Goal: Information Seeking & Learning: Check status

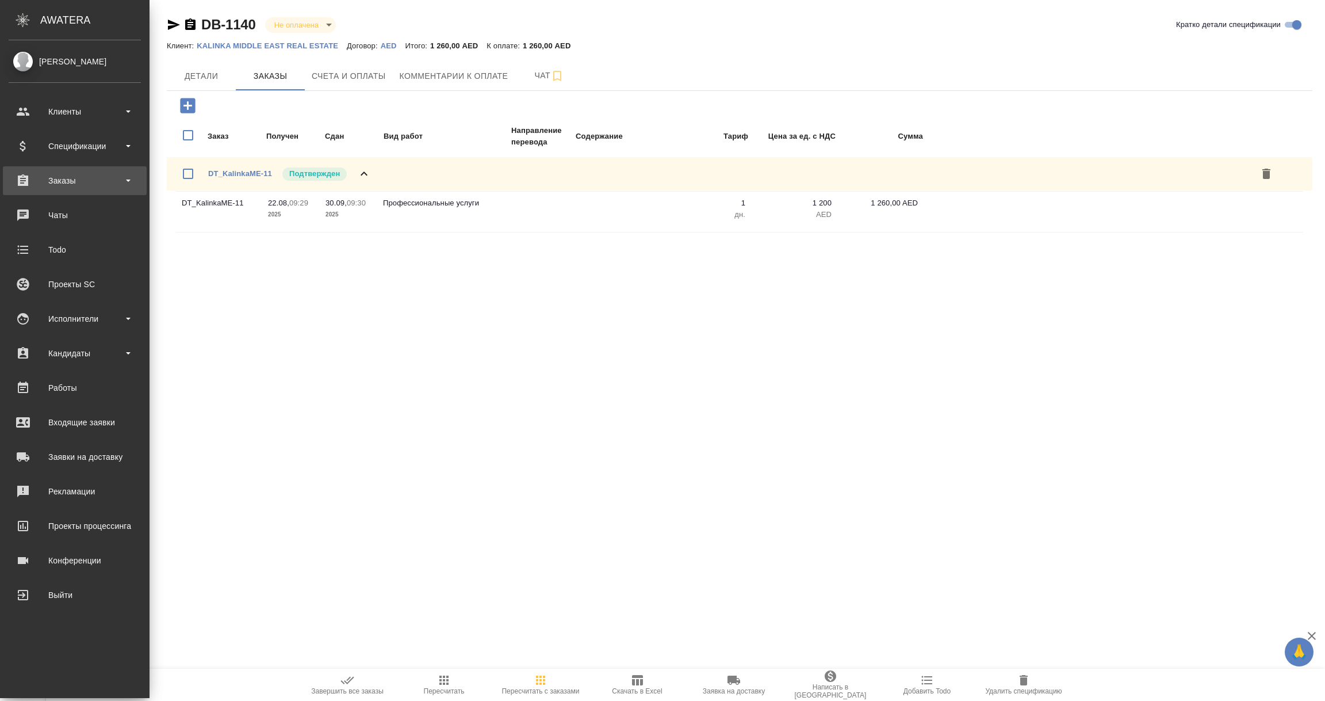
click at [53, 188] on div "Заказы" at bounding box center [75, 180] width 132 height 17
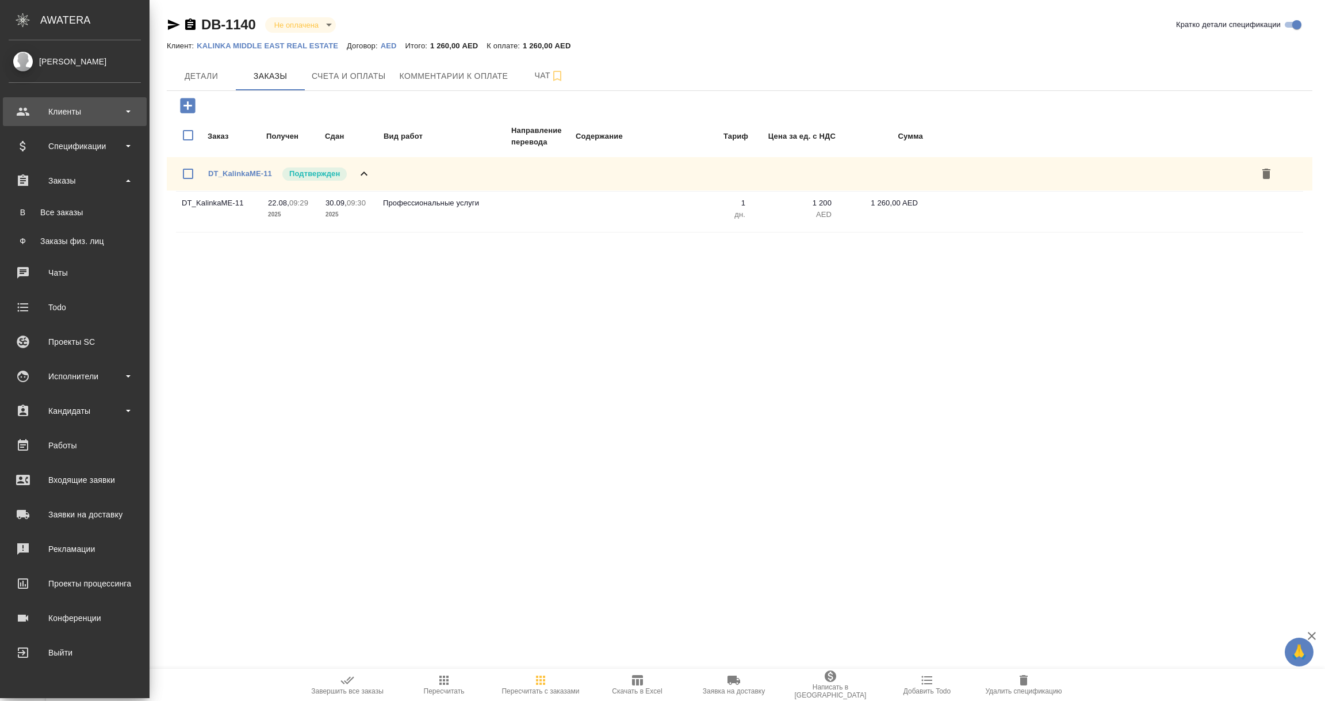
click at [59, 112] on div "Клиенты" at bounding box center [75, 111] width 132 height 17
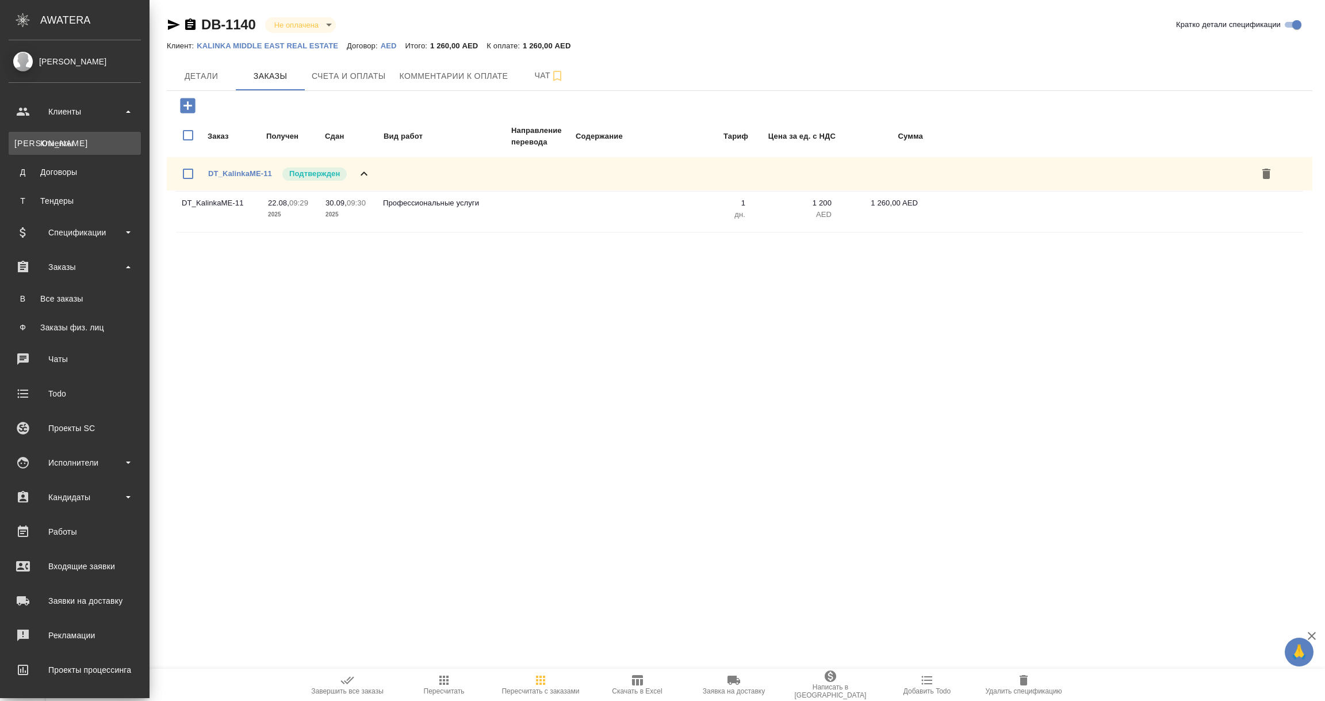
click at [60, 136] on link "К Клиенты" at bounding box center [75, 143] width 132 height 23
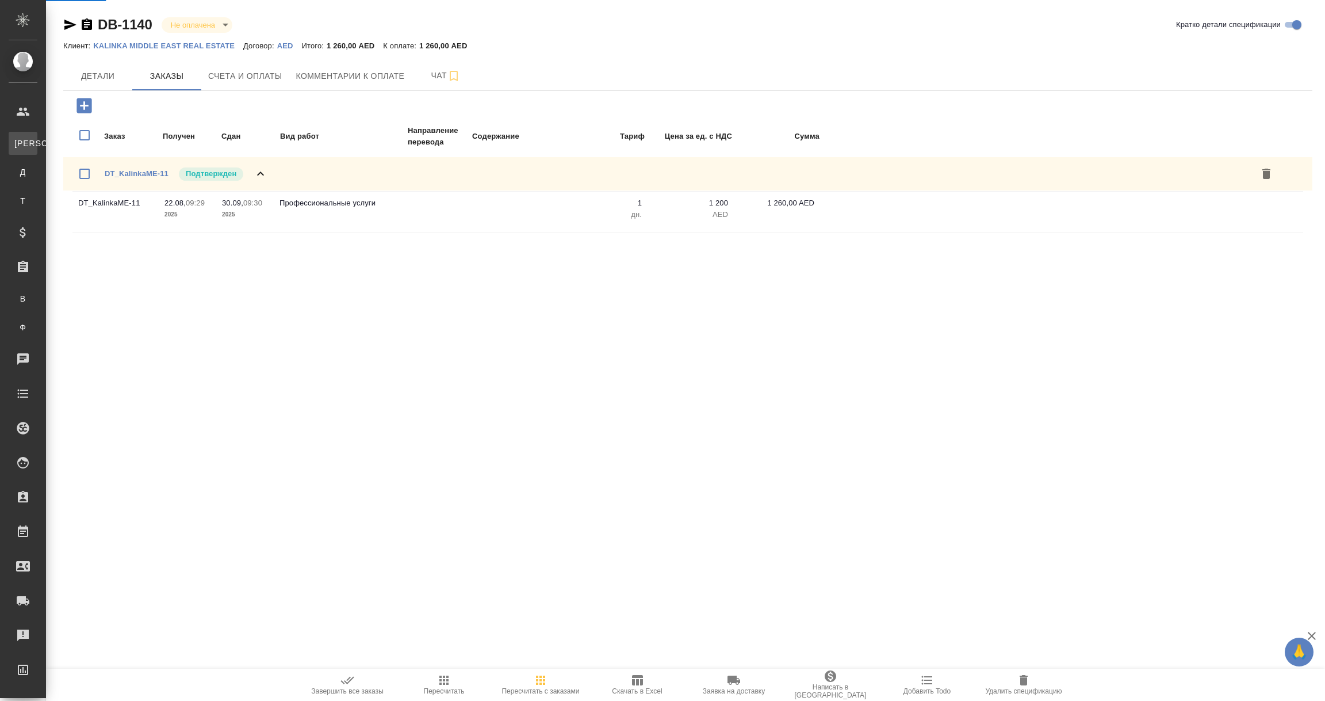
select select "RU"
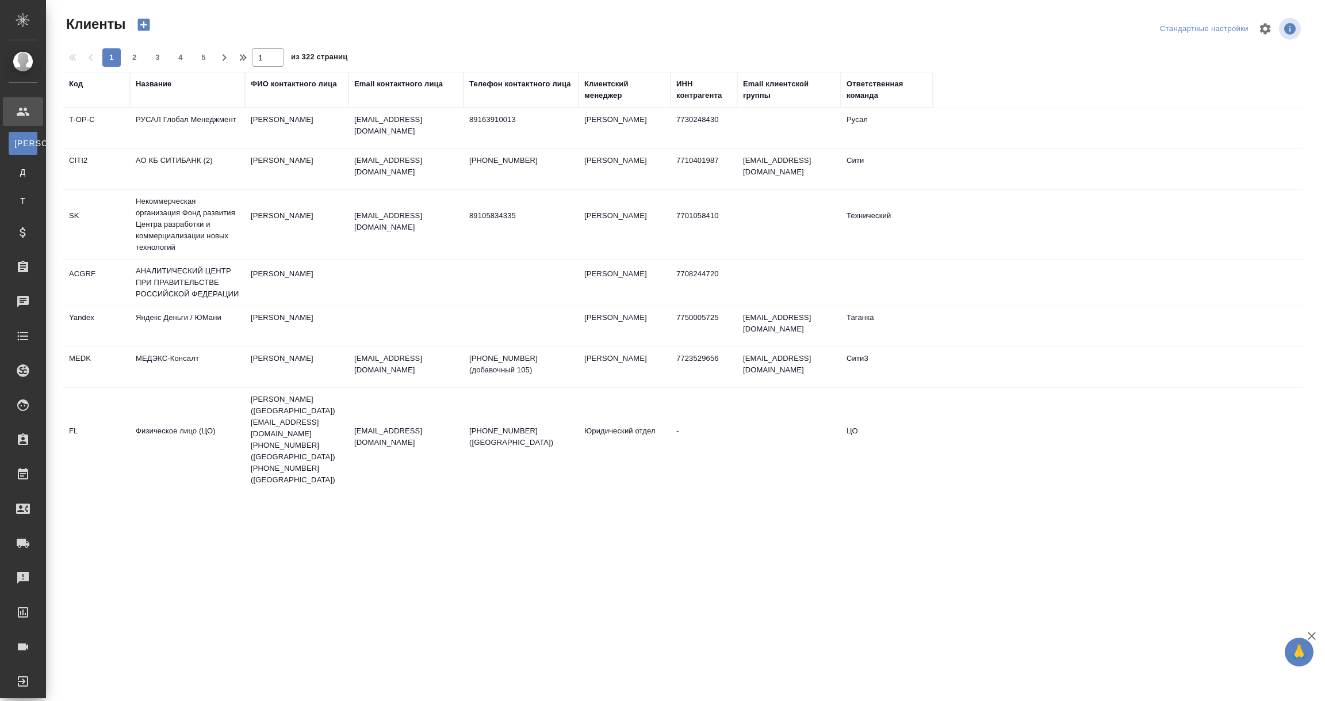
click at [147, 88] on div "Название" at bounding box center [154, 84] width 36 height 12
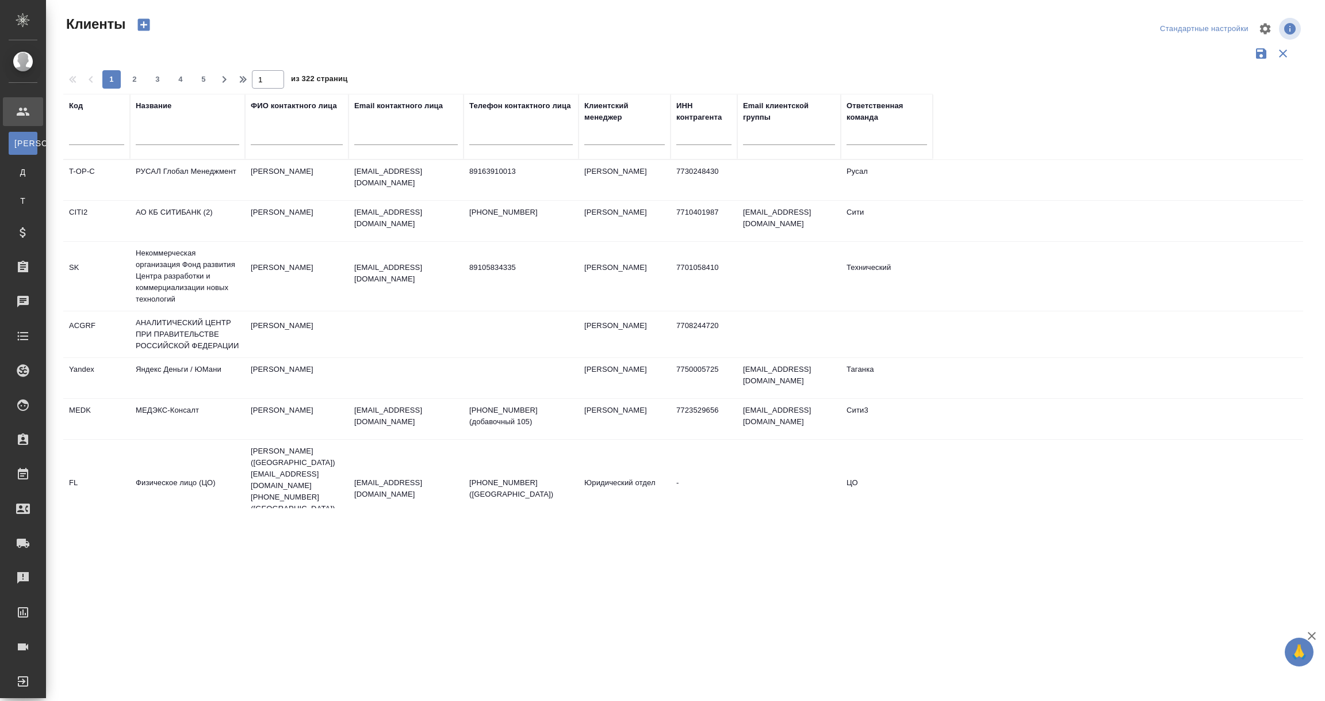
click at [142, 136] on input "text" at bounding box center [188, 138] width 104 height 14
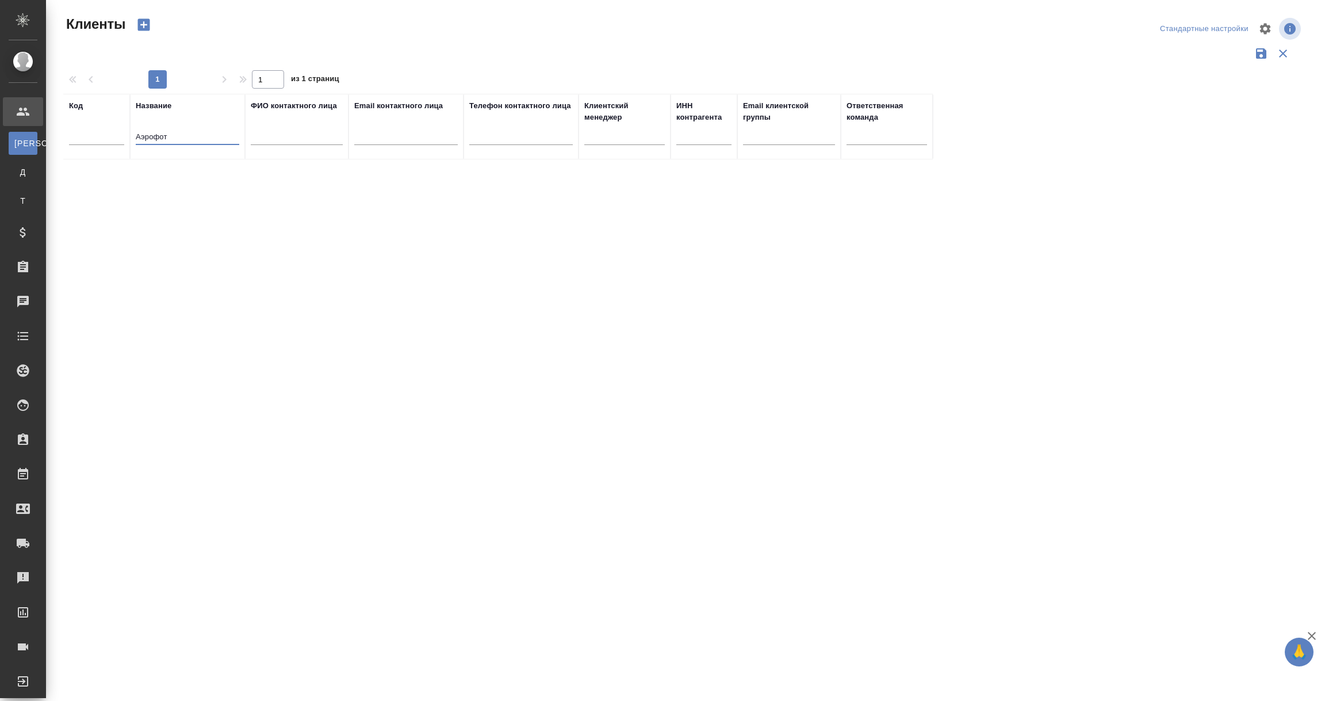
click at [157, 139] on input "Аэрофот" at bounding box center [188, 138] width 104 height 14
type input "Аэрофлот"
click at [155, 167] on td "Аэрофлот" at bounding box center [187, 180] width 115 height 40
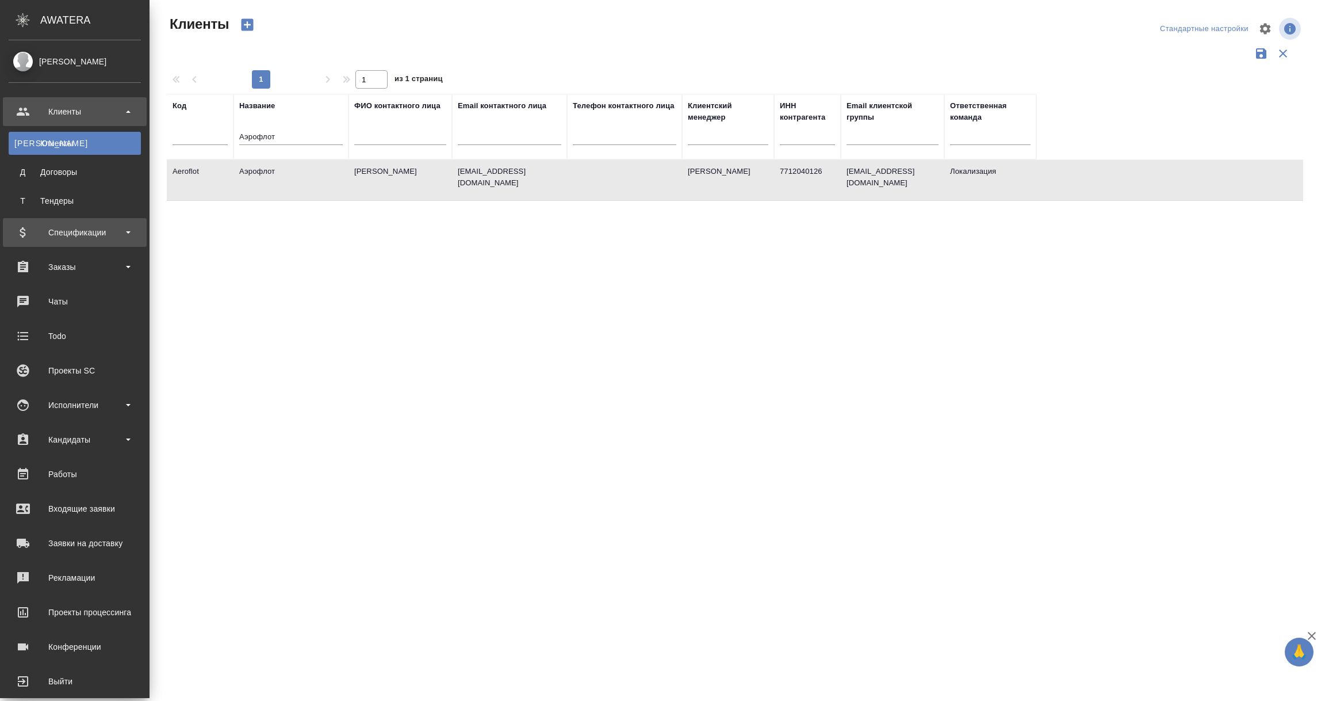
click at [87, 236] on div "Спецификации" at bounding box center [75, 232] width 132 height 17
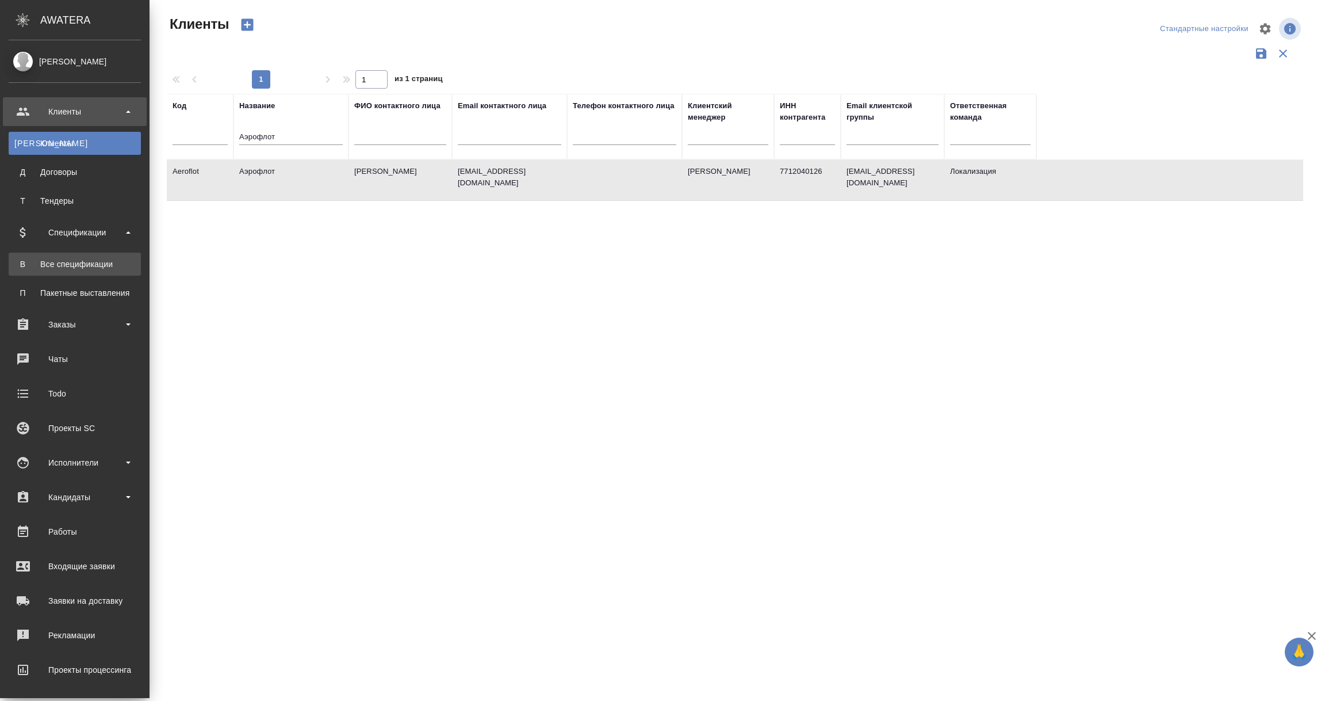
click at [78, 262] on div "Все спецификации" at bounding box center [74, 264] width 121 height 12
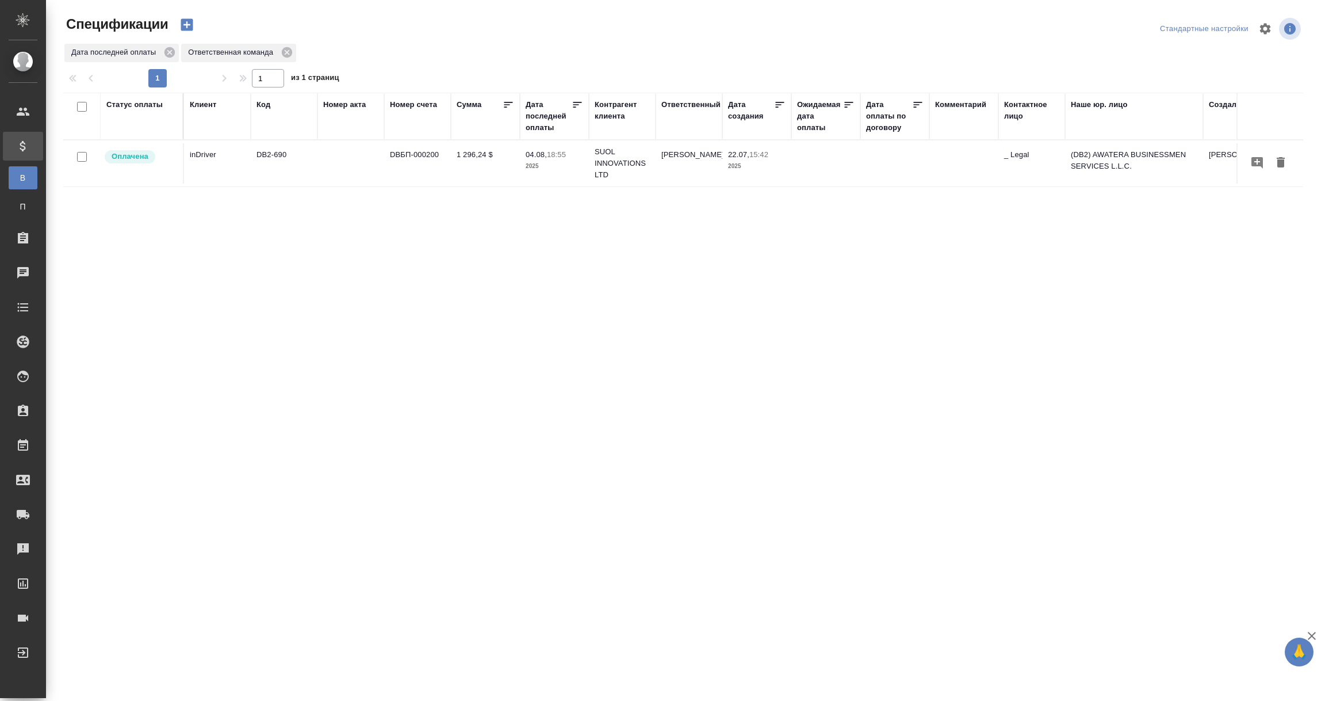
click at [544, 127] on div "Дата последней оплаты" at bounding box center [549, 116] width 46 height 35
select select "7"
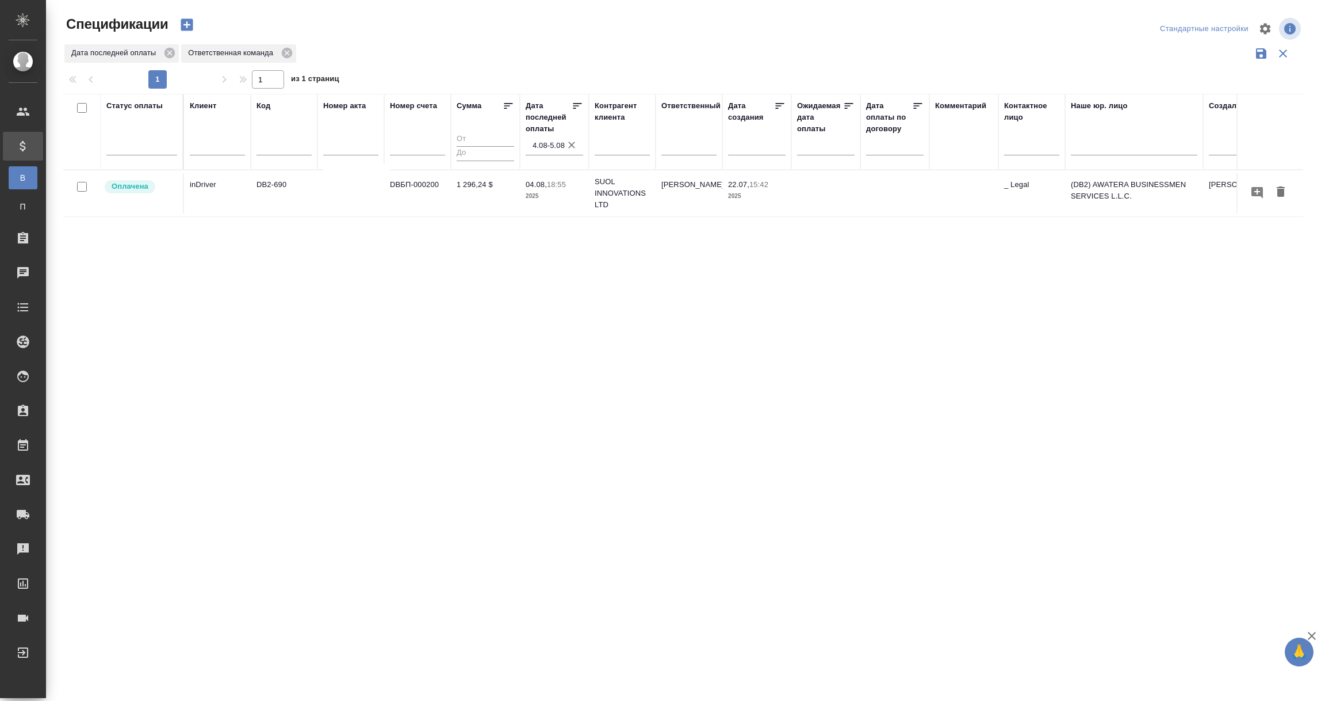
click at [548, 149] on input "4.08-5.08" at bounding box center [558, 145] width 51 height 16
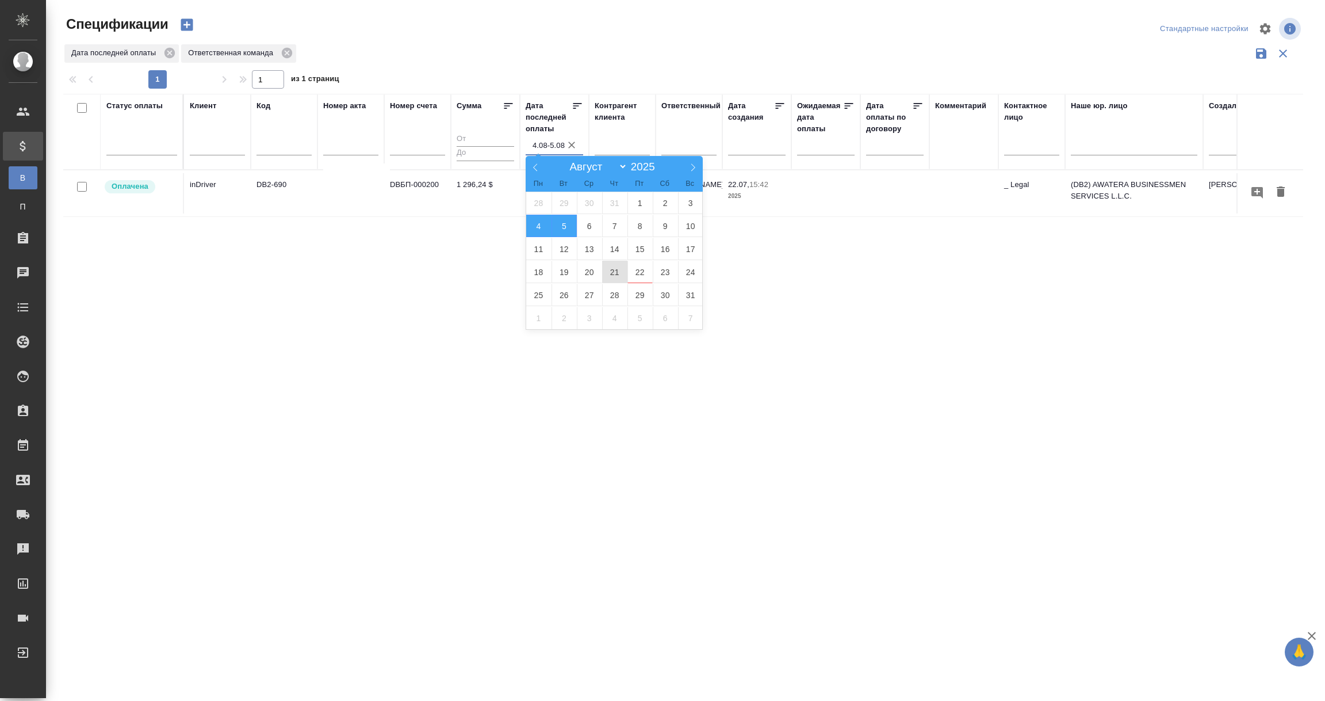
click at [610, 268] on span "21" at bounding box center [614, 272] width 25 height 22
click at [641, 272] on span "22" at bounding box center [640, 272] width 25 height 22
type div "[DATE]T21:00:00.000Z — [DATE]T21:00:00.000Z"
type input "21.08-22.08"
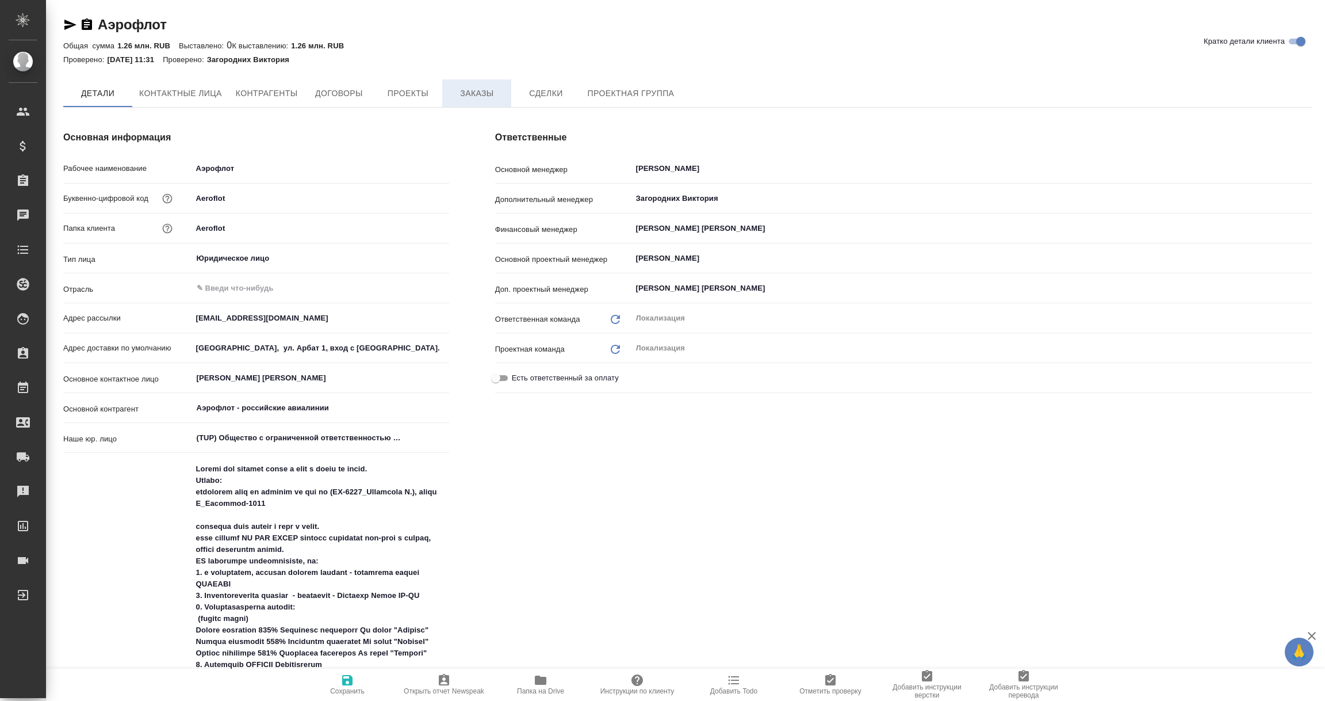
type textarea "x"
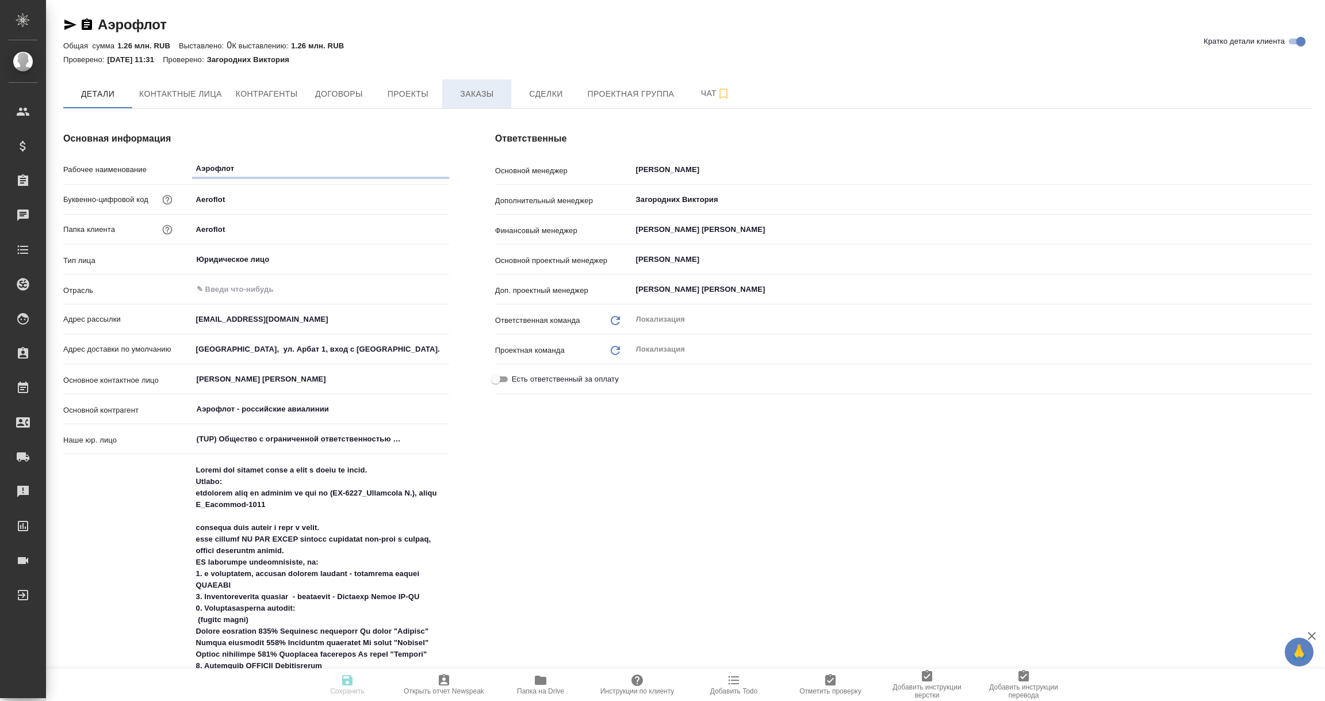
type textarea "x"
click at [482, 91] on span "Заказы" at bounding box center [476, 94] width 55 height 14
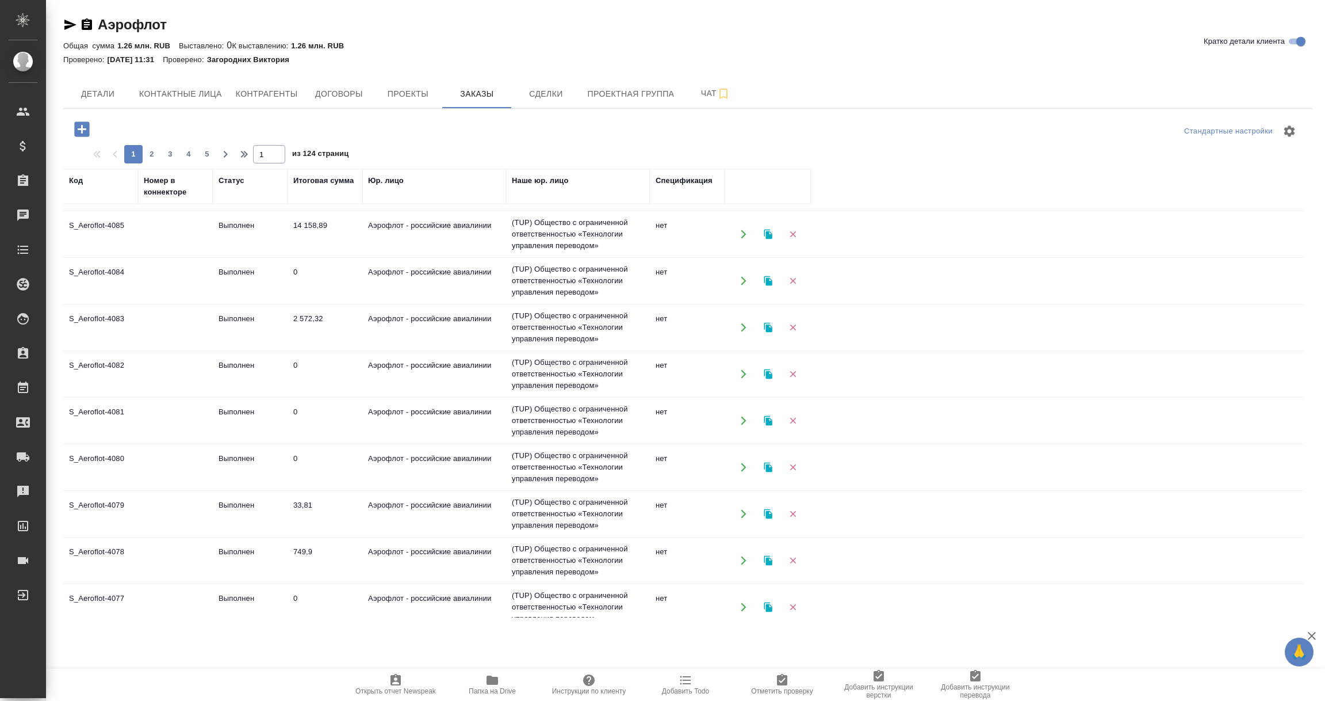
scroll to position [755, 0]
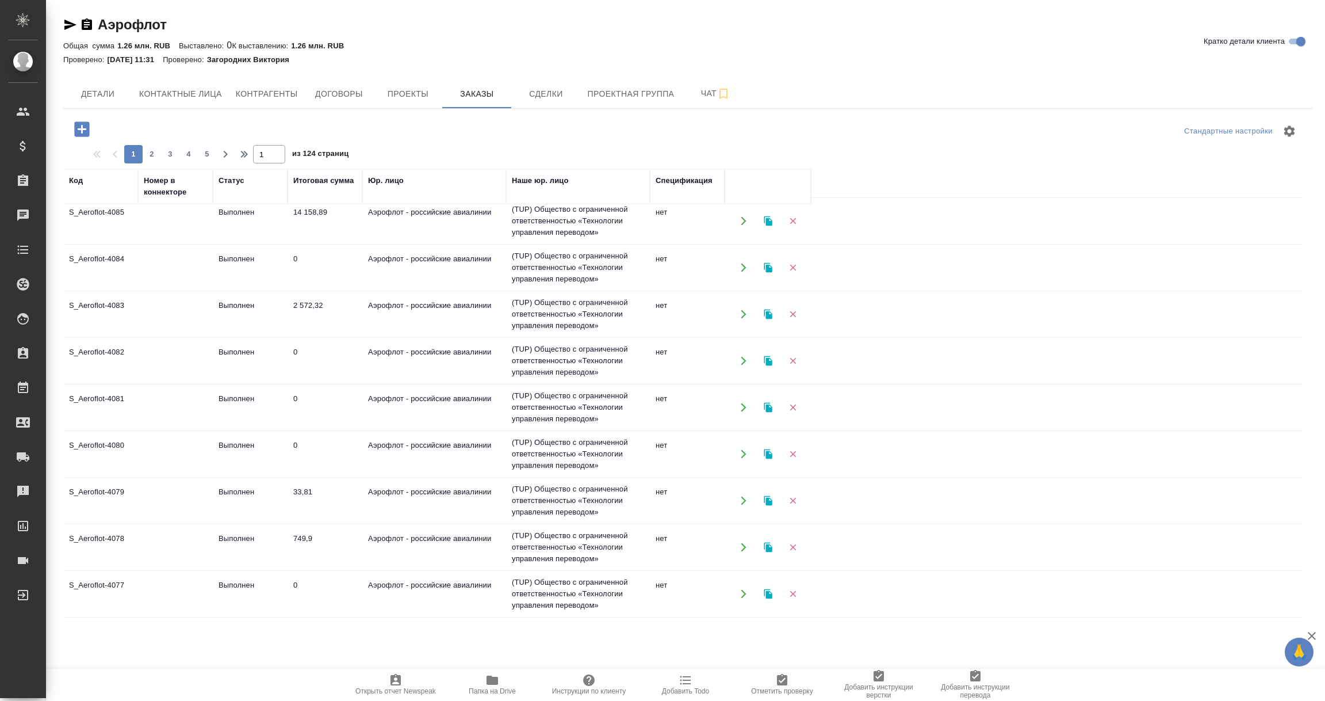
click at [151, 155] on span "2" at bounding box center [152, 154] width 18 height 12
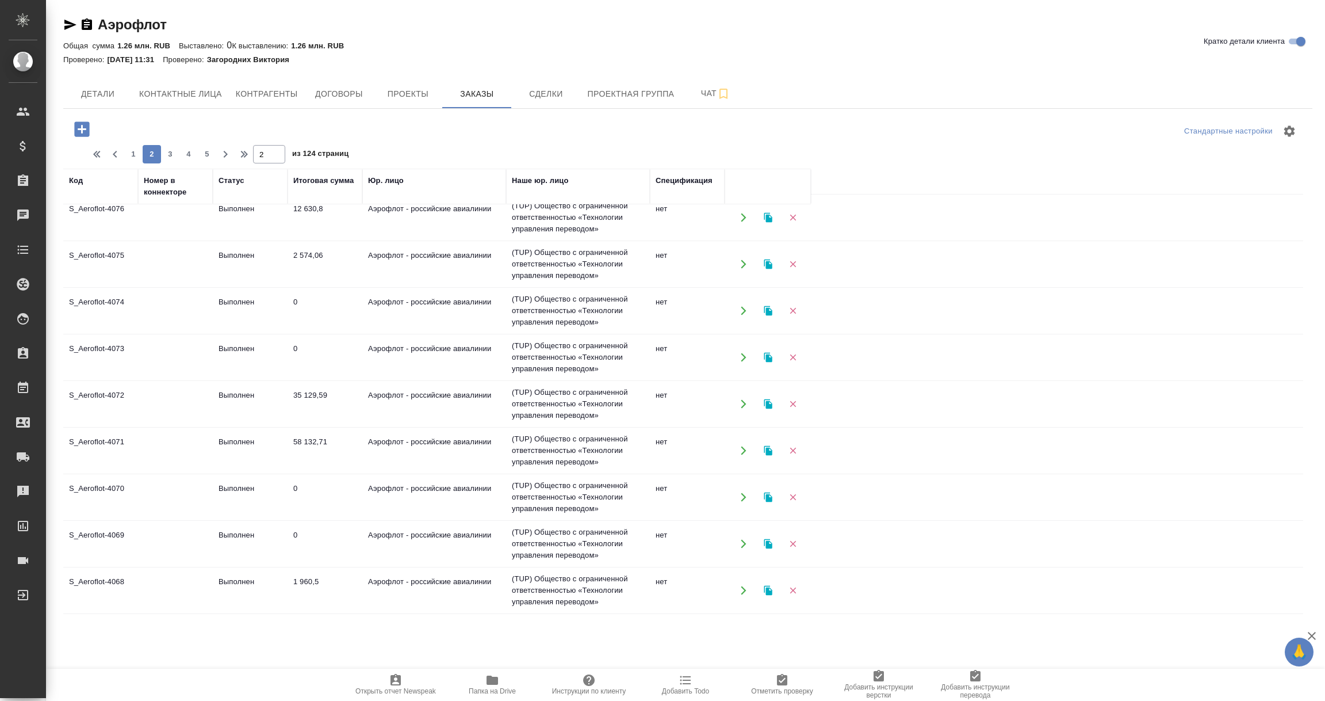
scroll to position [0, 0]
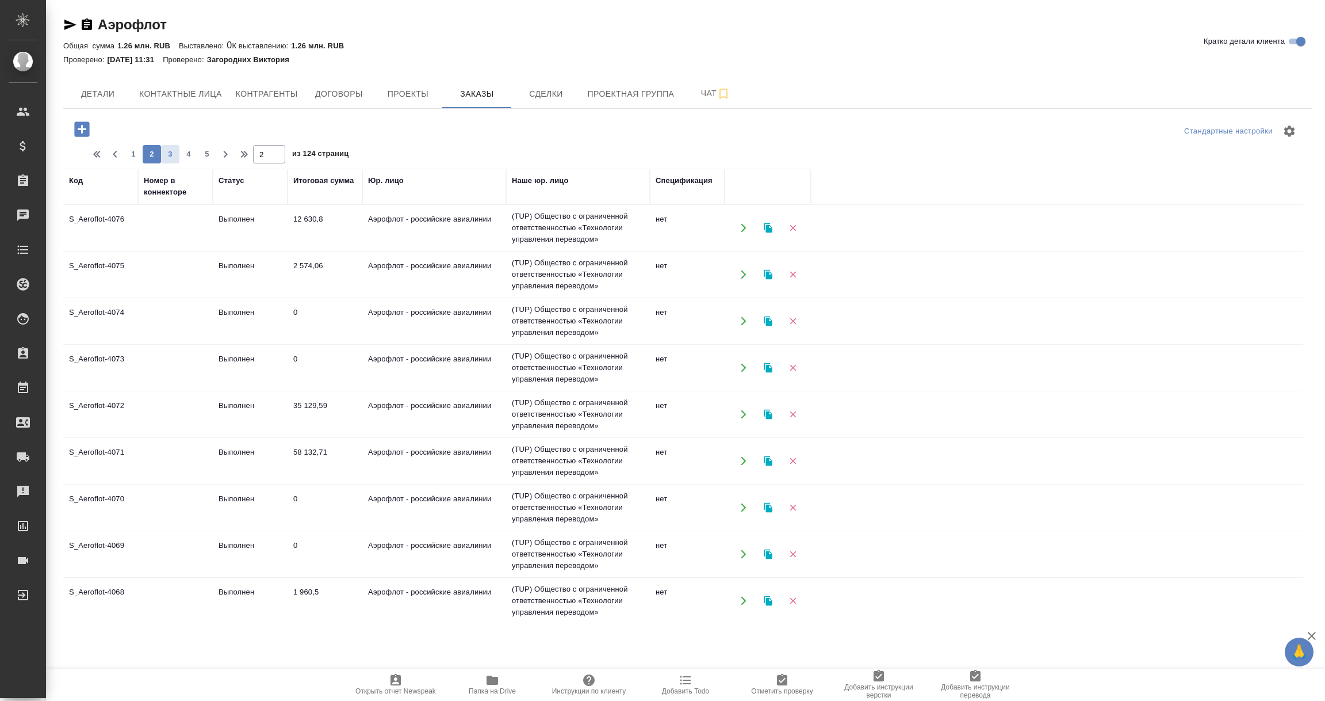
click at [171, 154] on span "3" at bounding box center [170, 154] width 18 height 12
click at [185, 152] on span "4" at bounding box center [188, 154] width 18 height 12
type input "4"
click at [685, 248] on td "TUP-16319" at bounding box center [687, 228] width 75 height 40
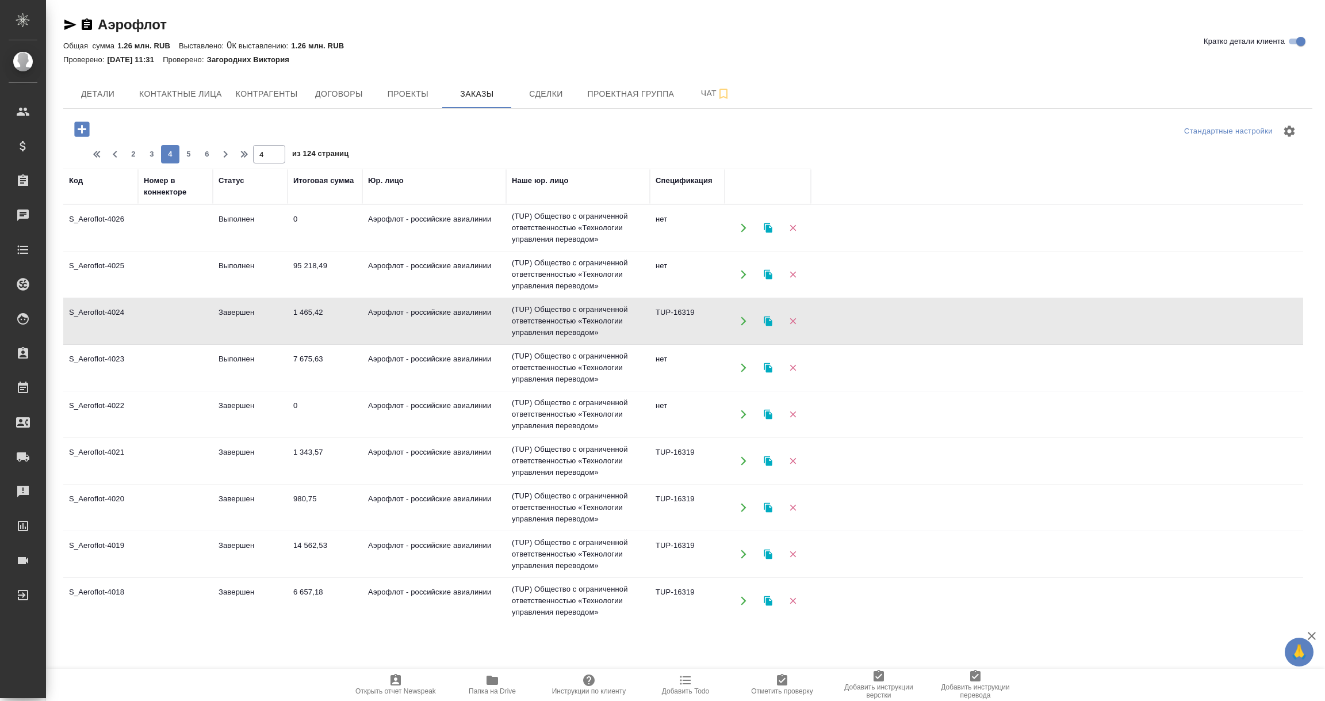
click at [685, 248] on td "TUP-16319" at bounding box center [687, 228] width 75 height 40
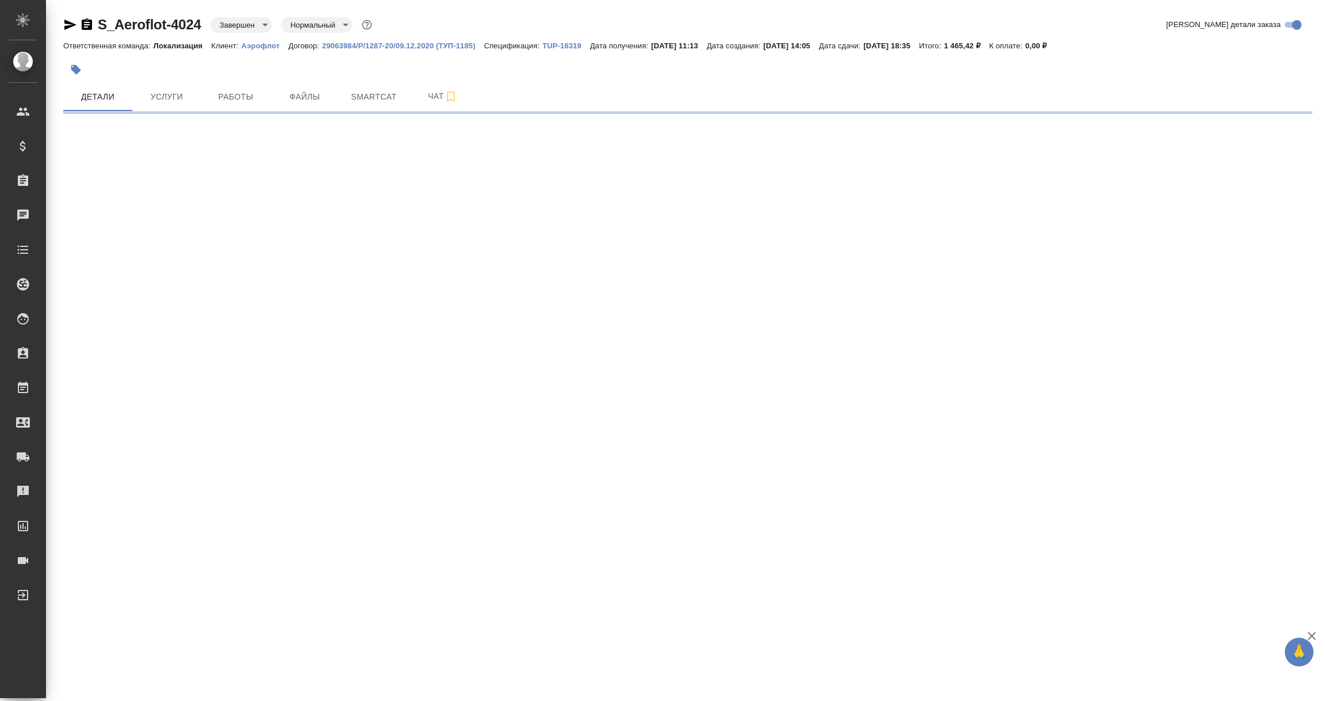
select select "RU"
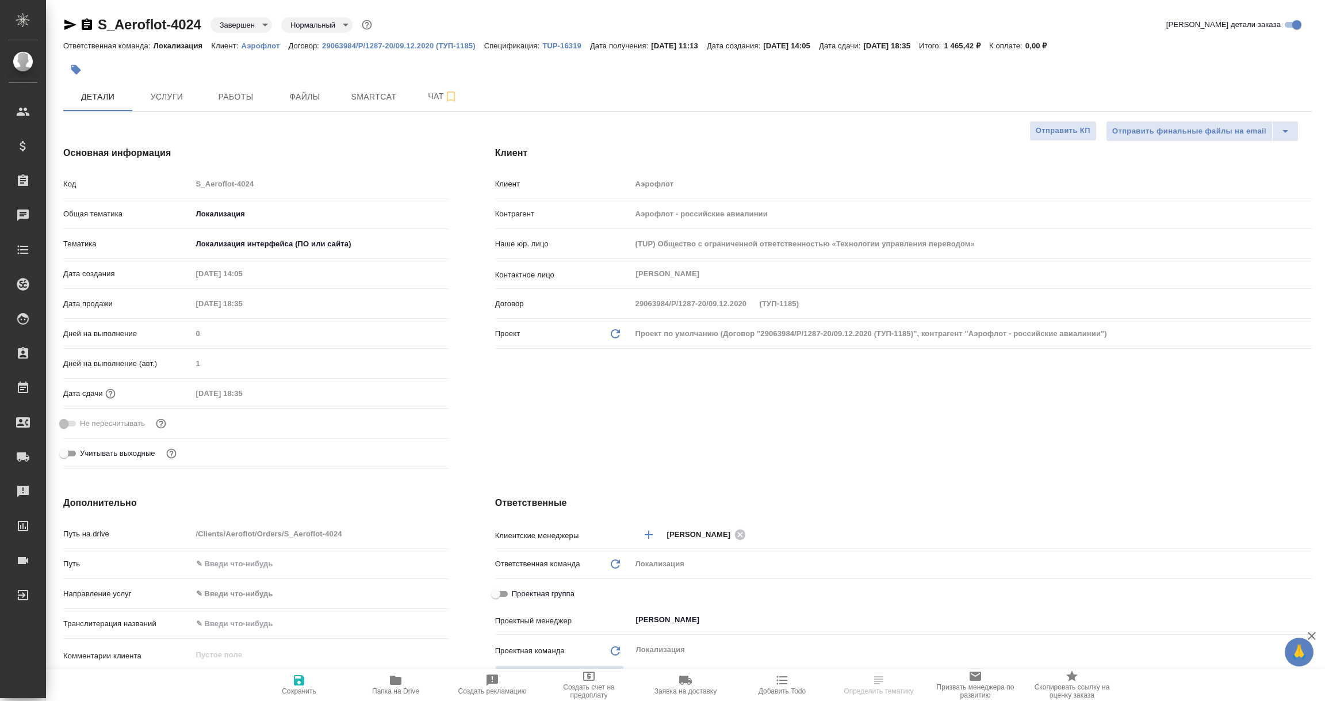
type textarea "x"
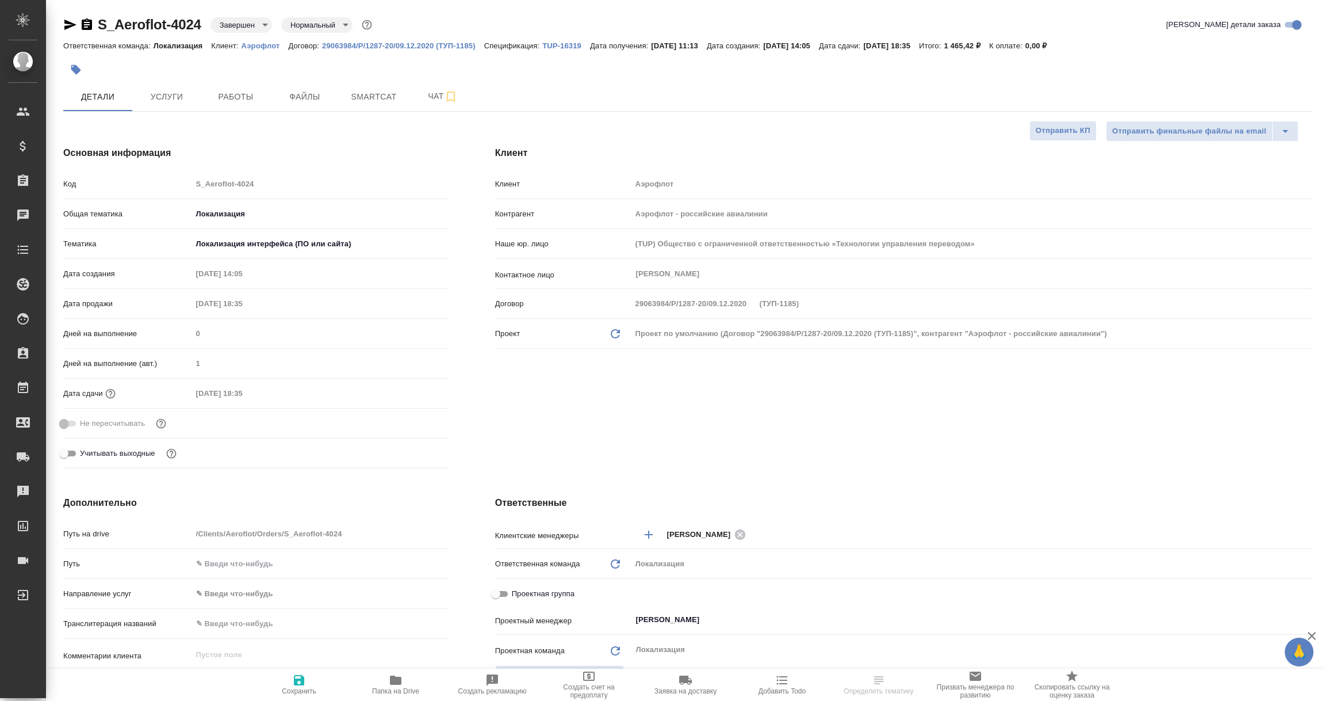
type textarea "x"
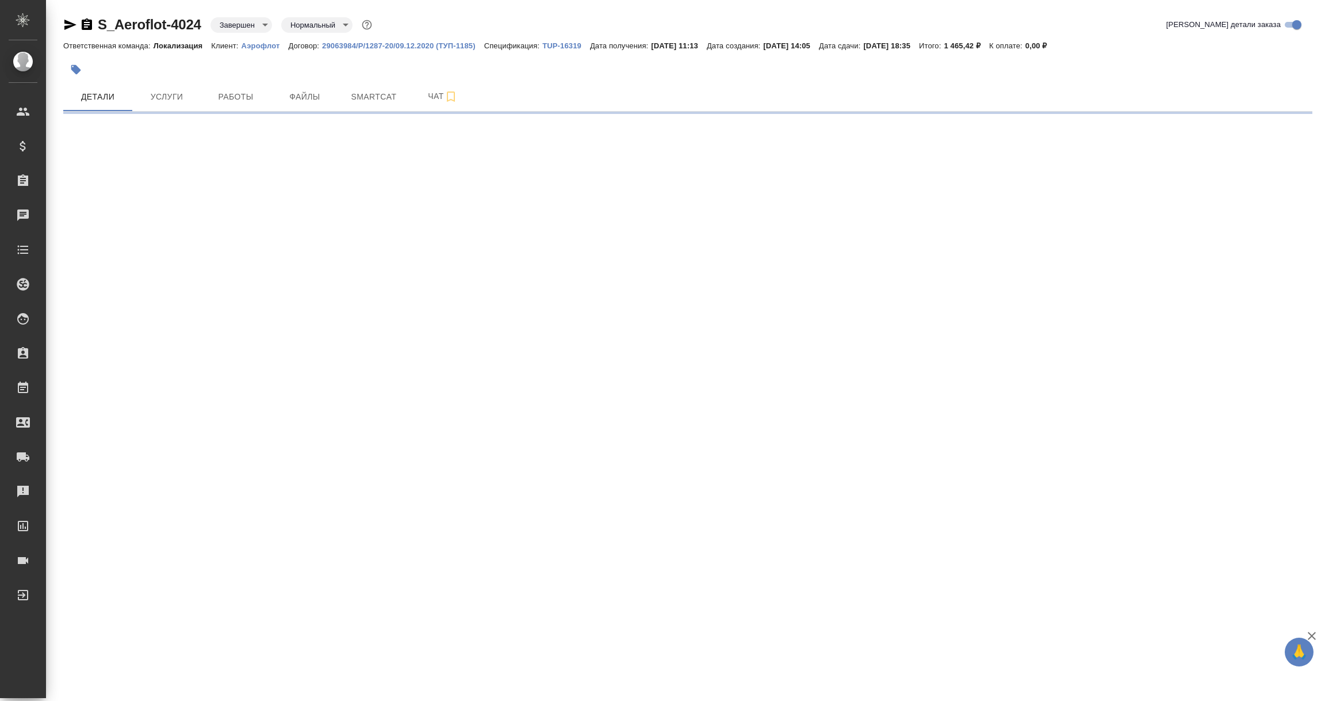
click at [567, 44] on p "TUP-16319" at bounding box center [566, 45] width 48 height 9
select select "RU"
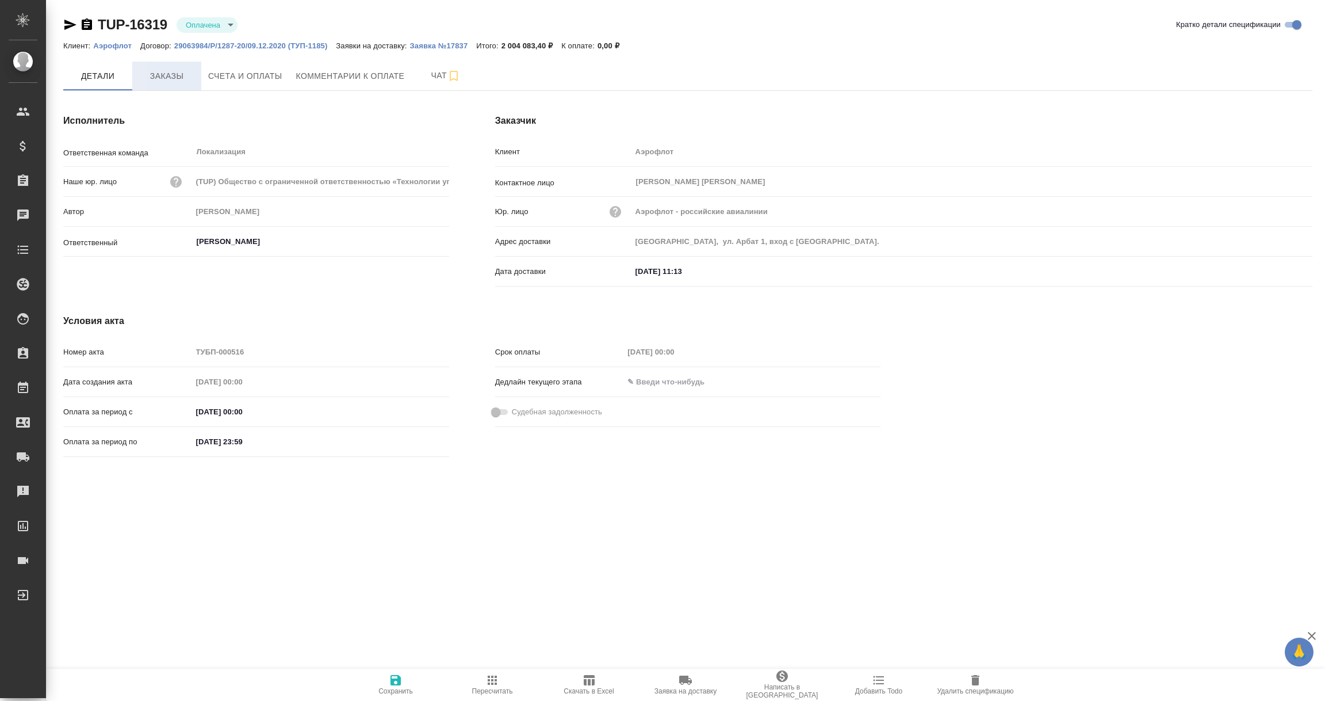
click at [169, 72] on span "Заказы" at bounding box center [166, 76] width 55 height 14
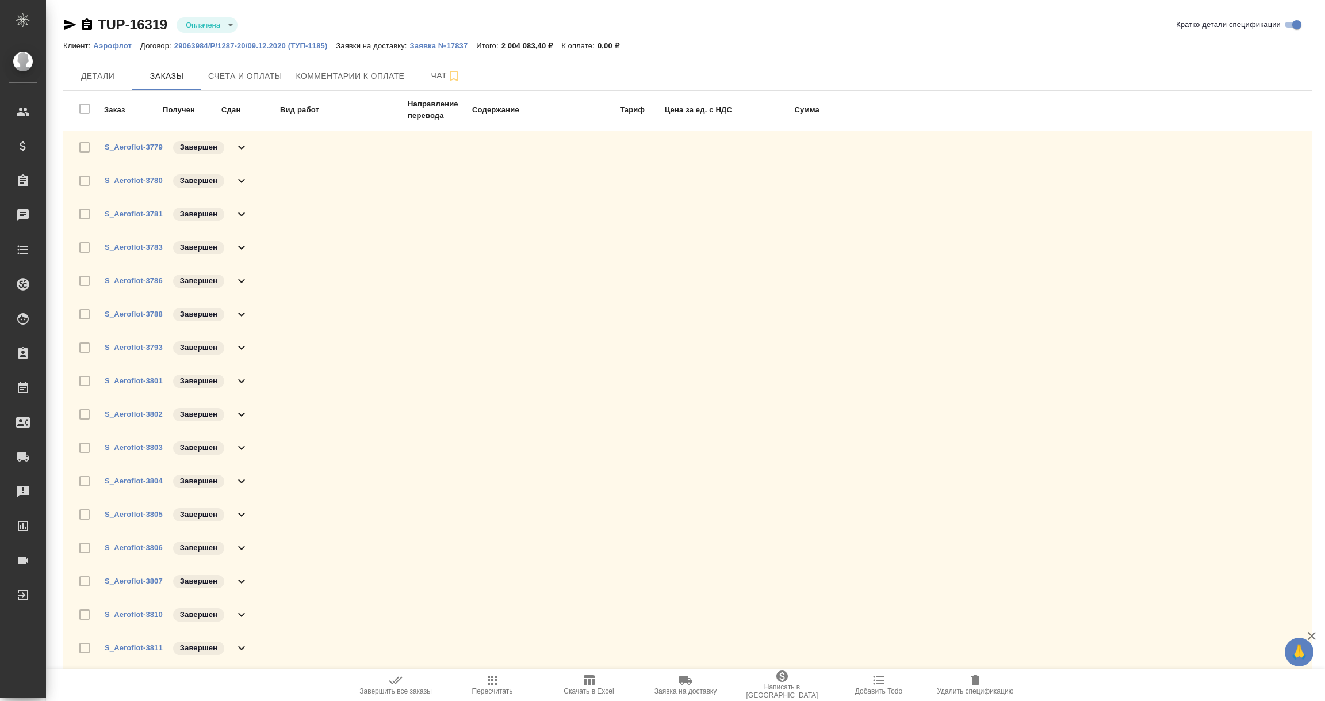
click at [83, 642] on div at bounding box center [88, 648] width 32 height 24
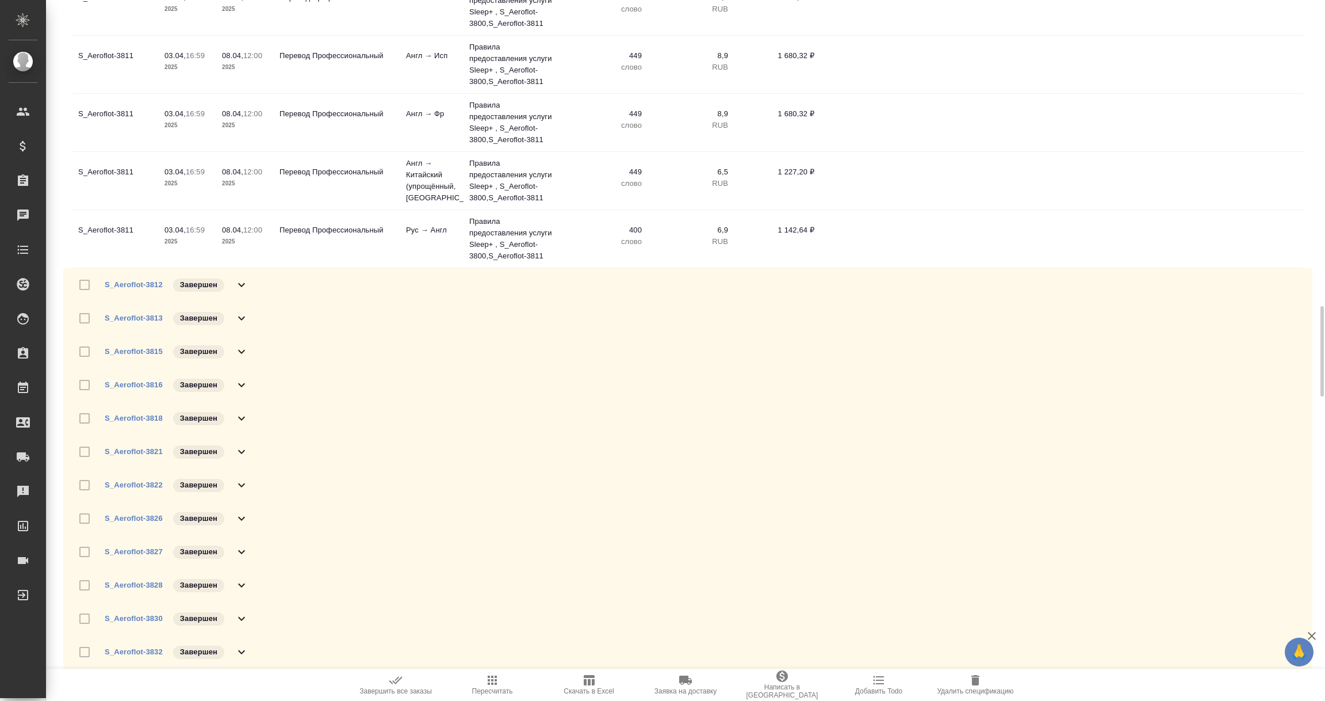
scroll to position [1035, 0]
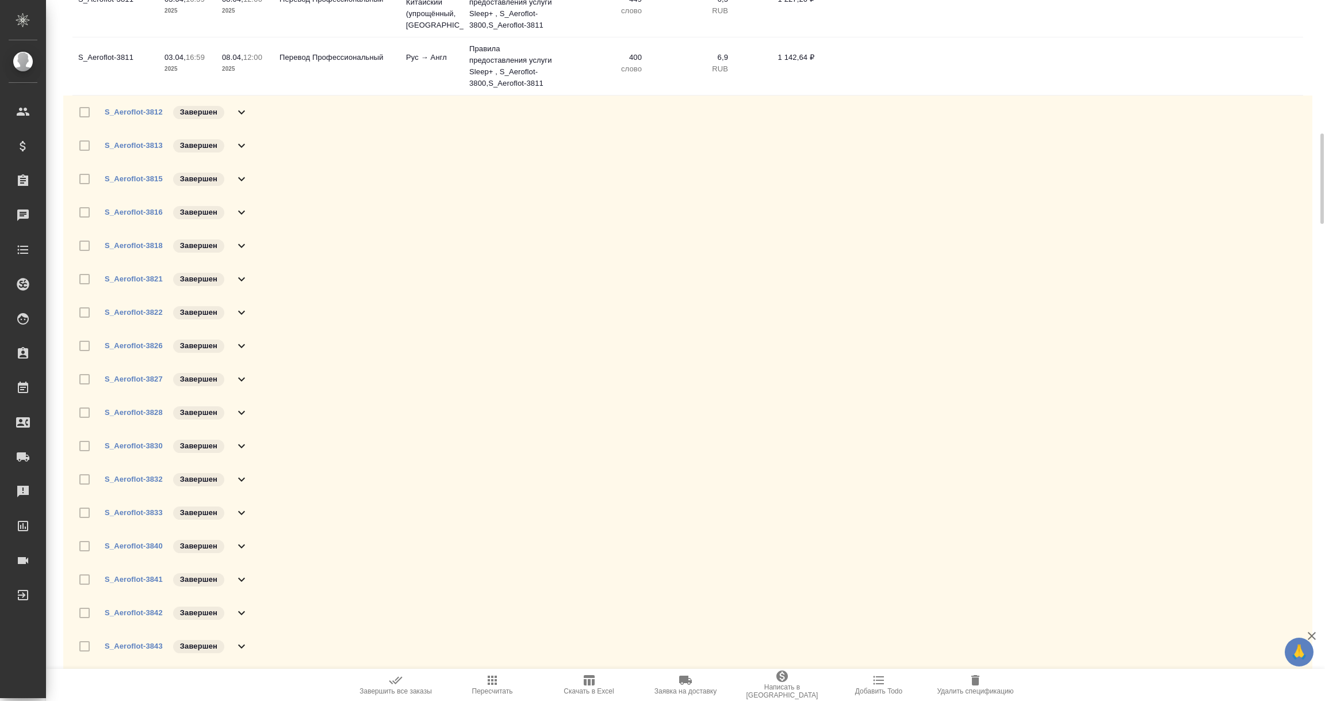
click at [84, 646] on div at bounding box center [88, 646] width 32 height 24
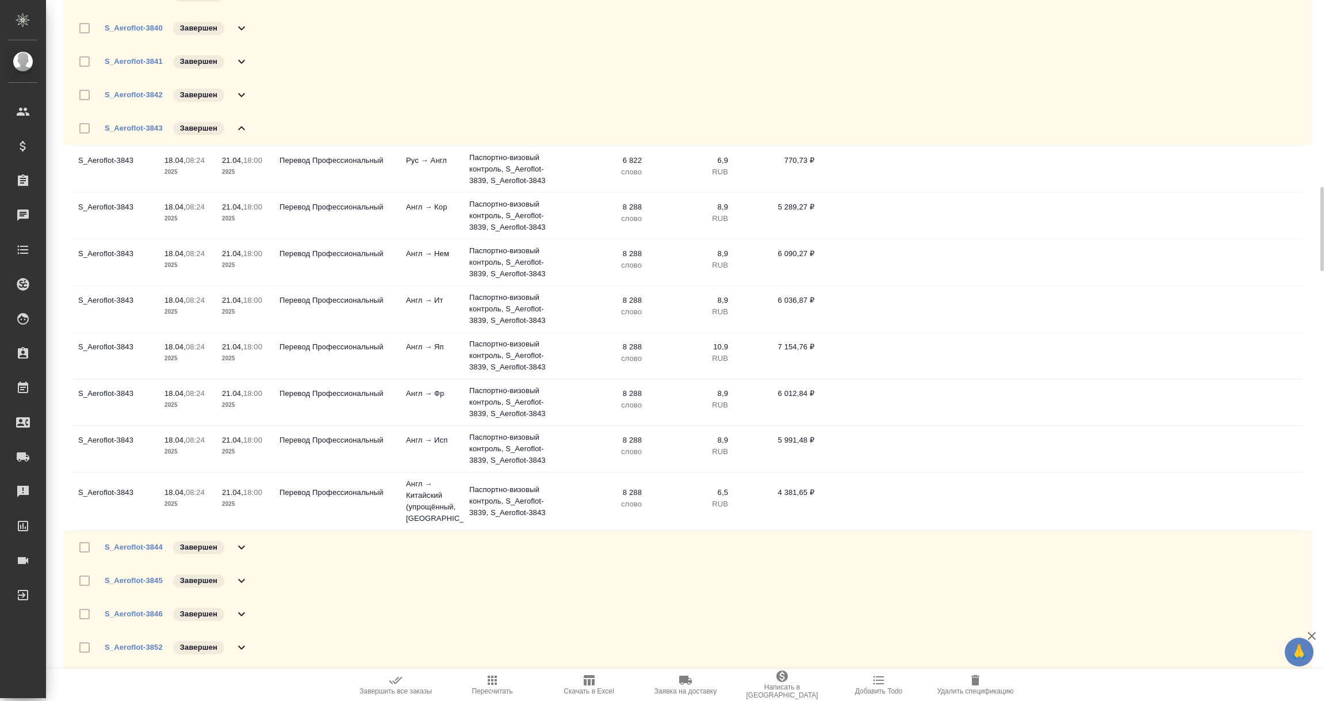
scroll to position [1984, 0]
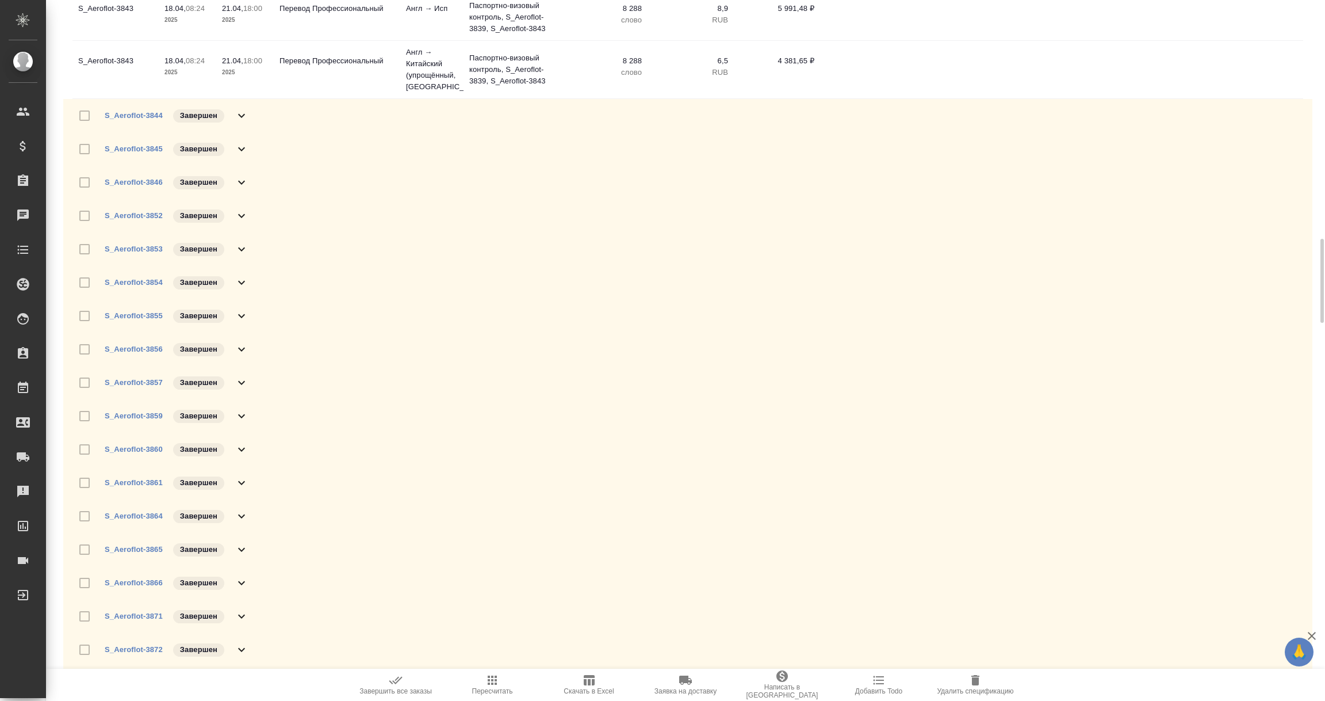
click at [87, 641] on div at bounding box center [88, 649] width 32 height 24
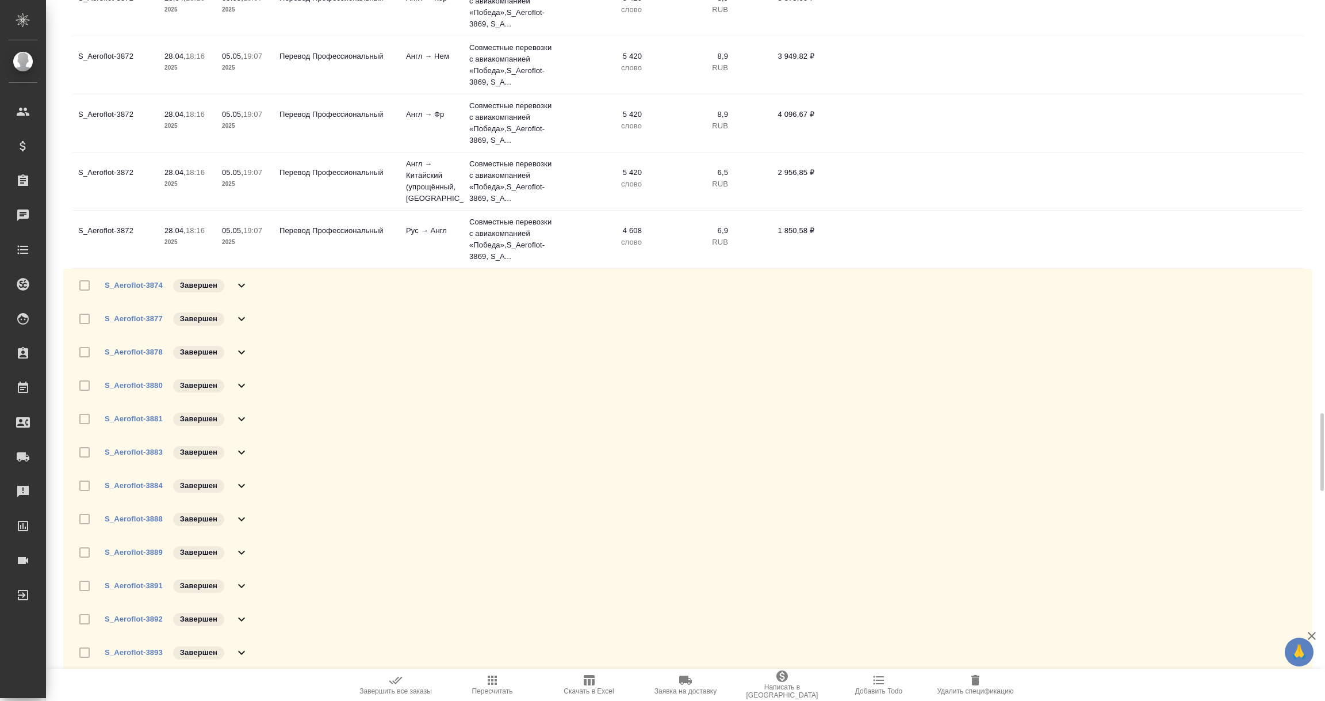
scroll to position [2933, 0]
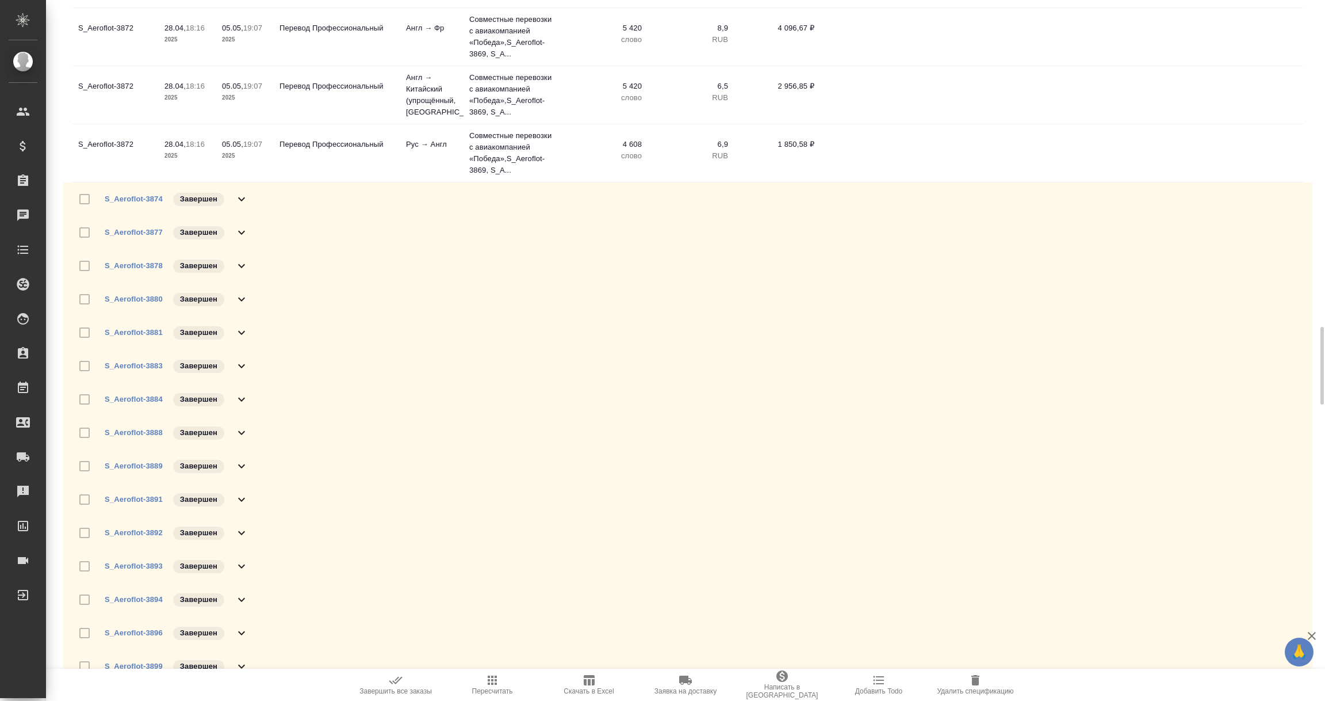
click at [86, 630] on div at bounding box center [88, 633] width 32 height 24
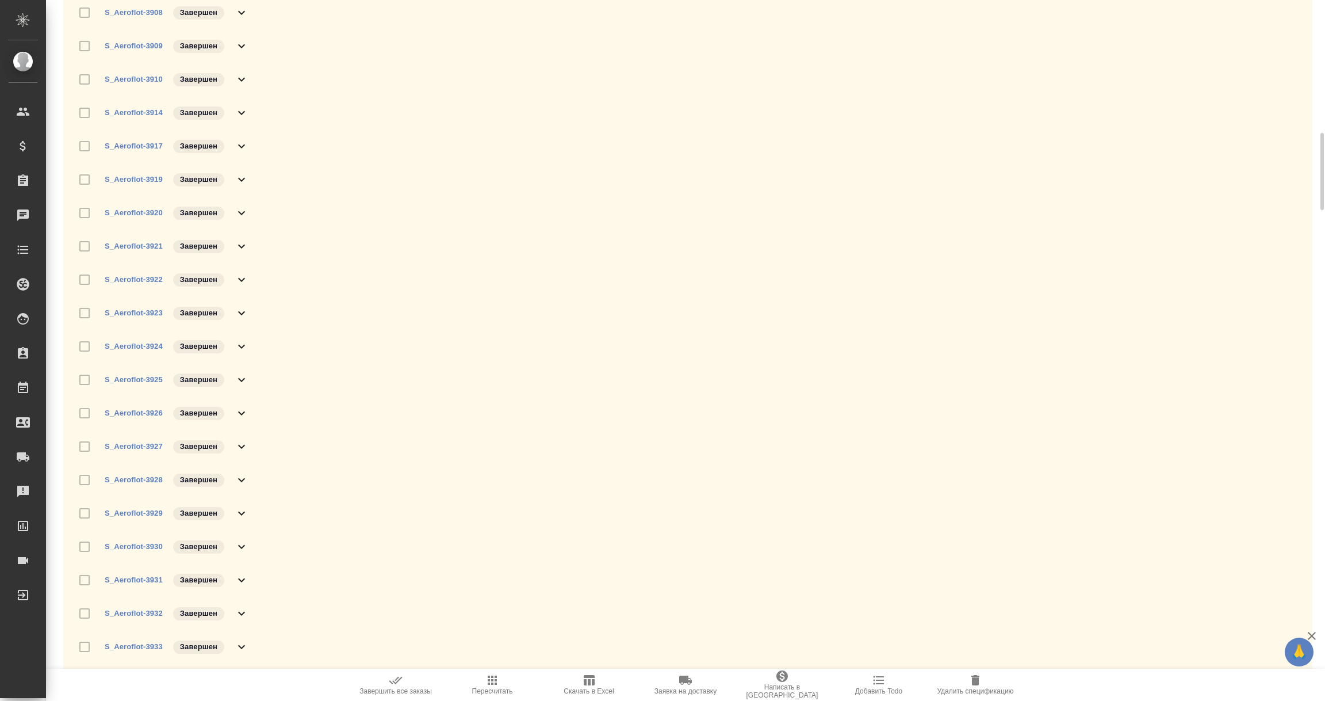
scroll to position [3537, 0]
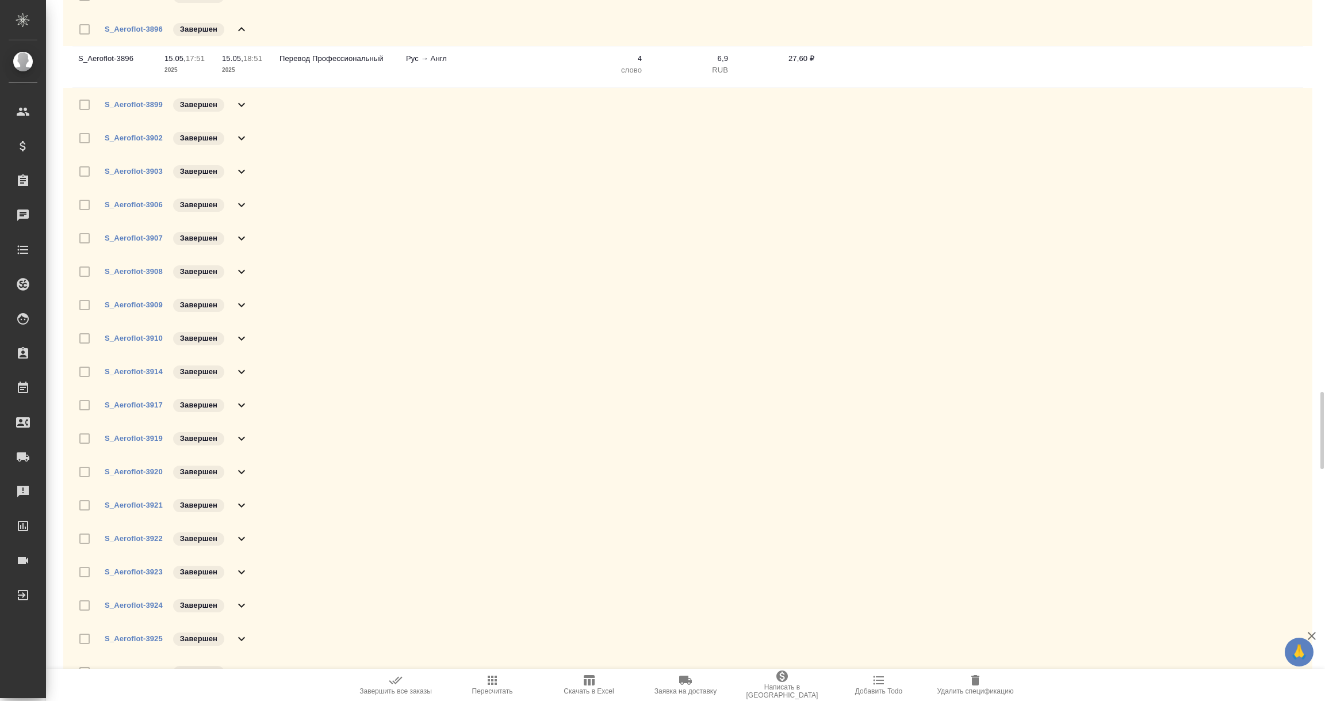
click at [81, 605] on div at bounding box center [88, 605] width 32 height 24
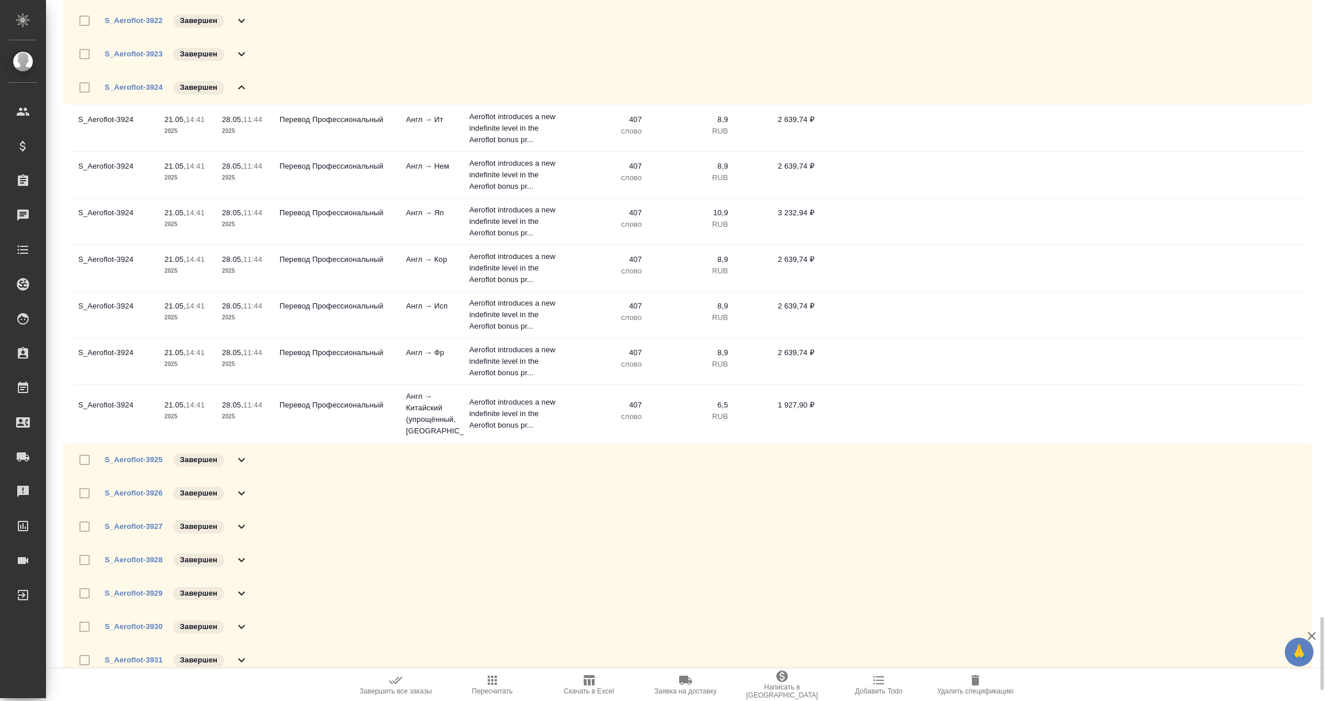
scroll to position [4400, 0]
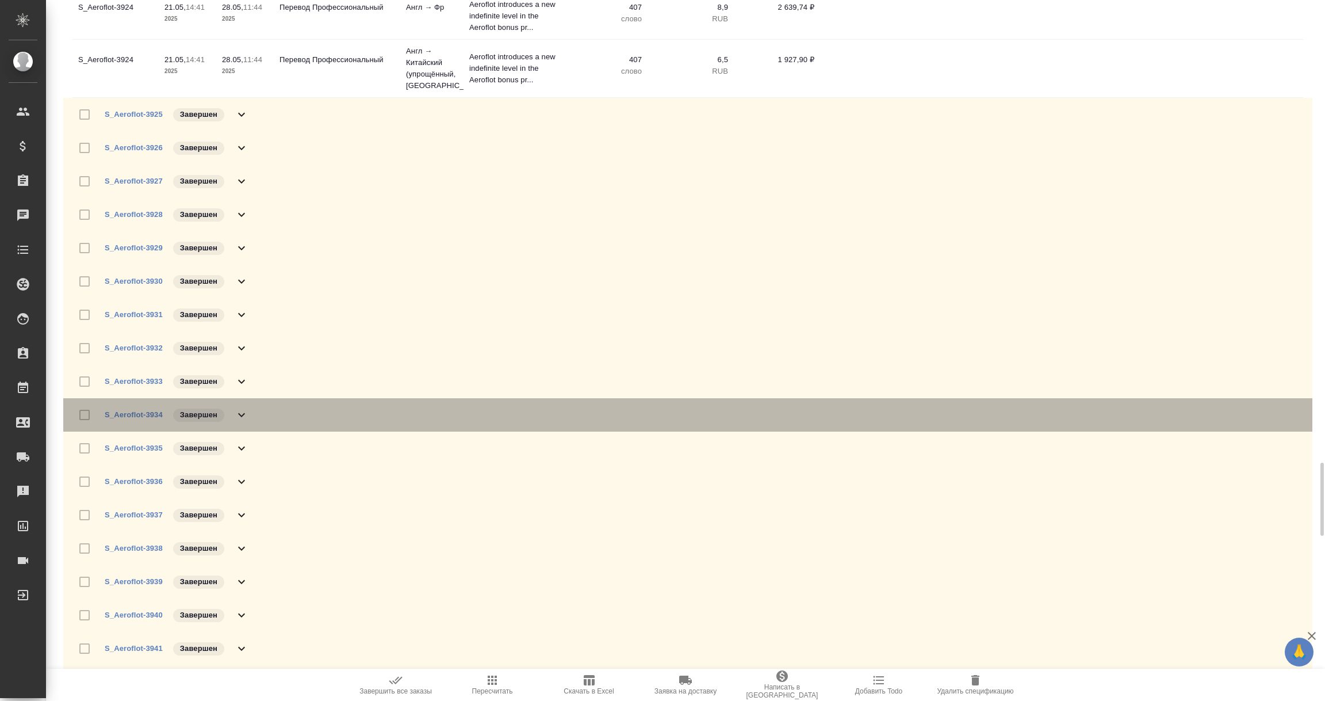
click at [86, 417] on div at bounding box center [88, 415] width 32 height 24
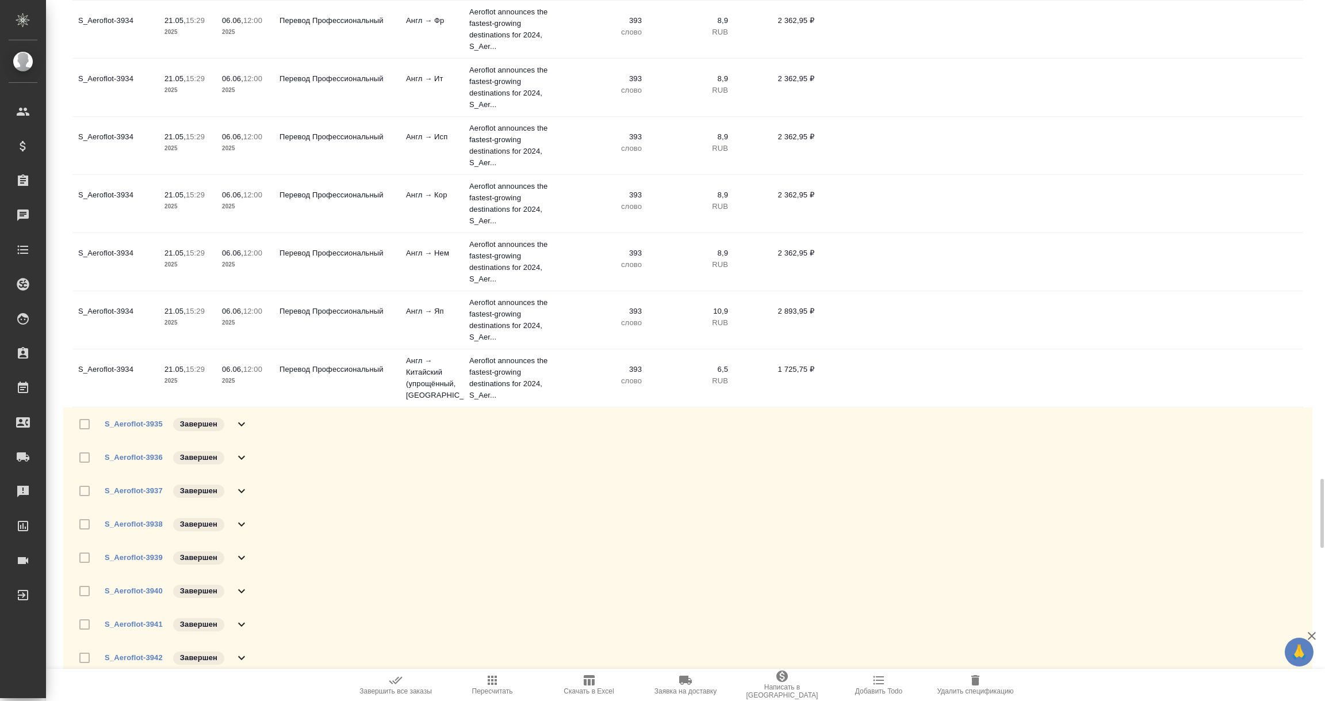
scroll to position [5004, 0]
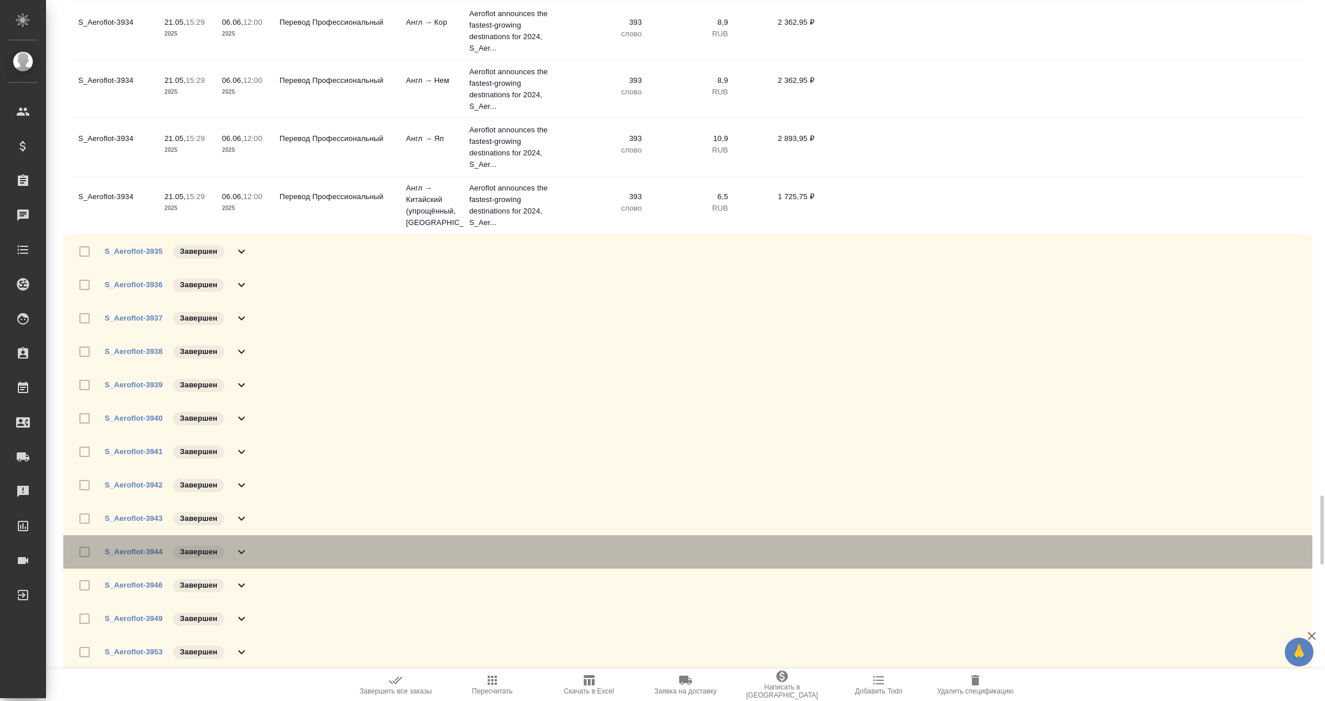
click at [86, 552] on div at bounding box center [88, 552] width 32 height 24
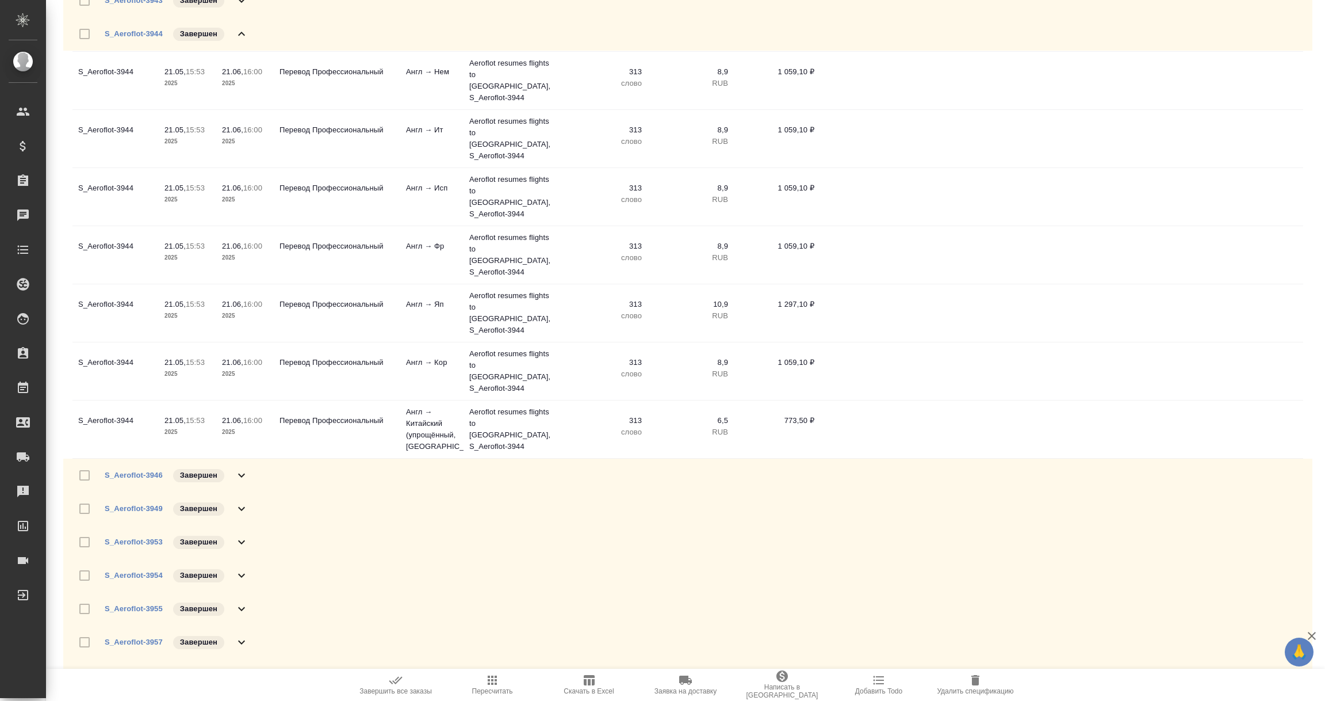
scroll to position [5781, 0]
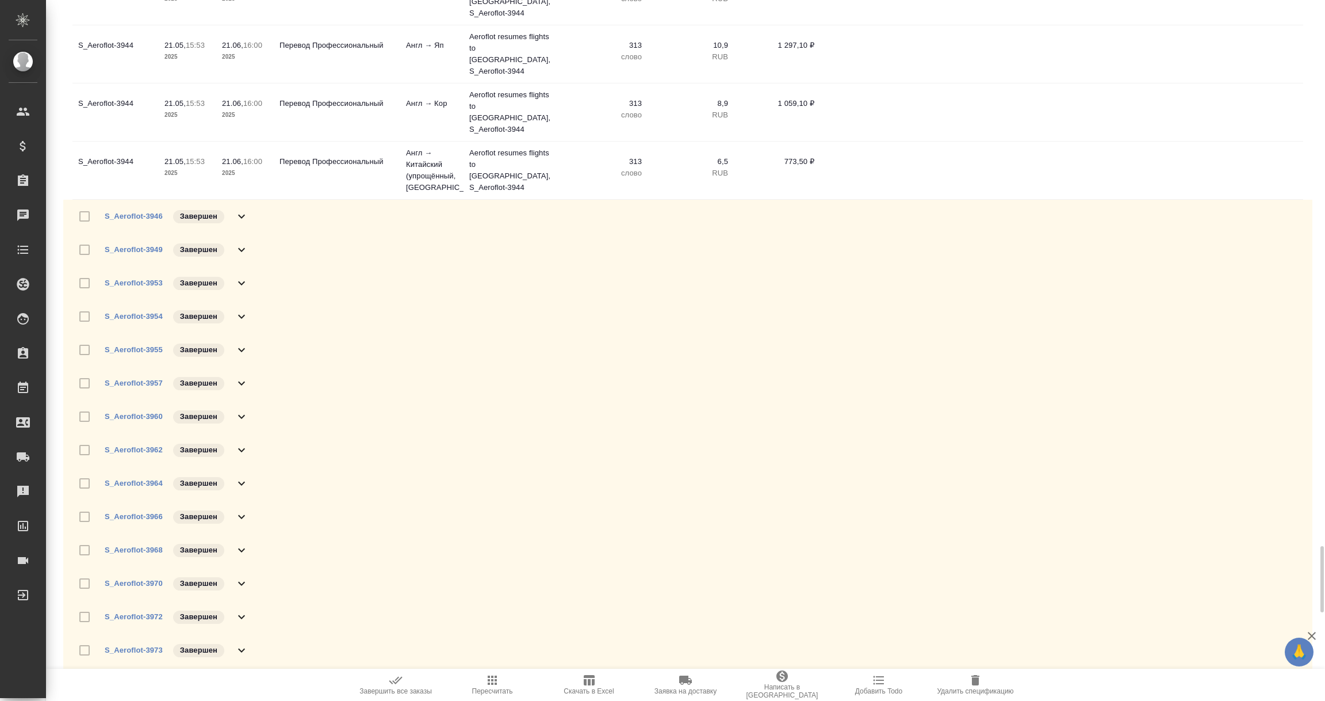
drag, startPoint x: 85, startPoint y: 613, endPoint x: 113, endPoint y: 606, distance: 29.7
click at [84, 671] on div at bounding box center [88, 683] width 32 height 24
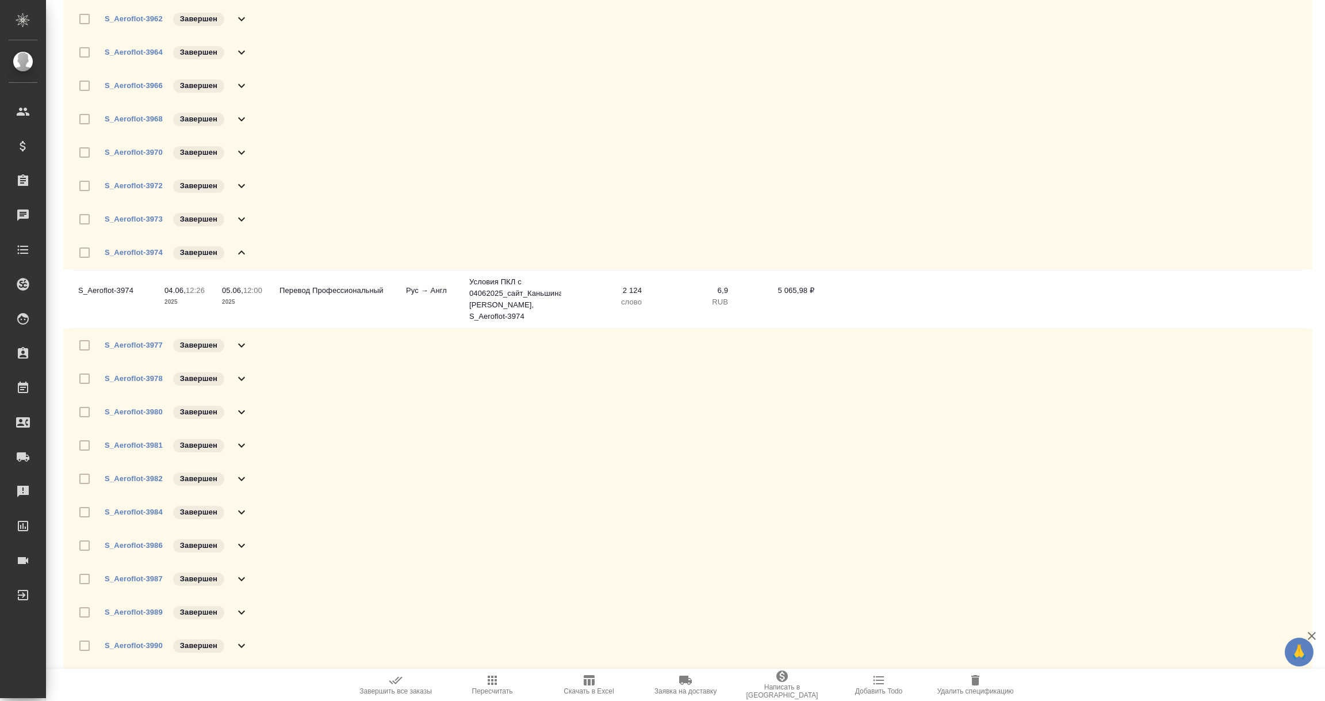
scroll to position [6384, 0]
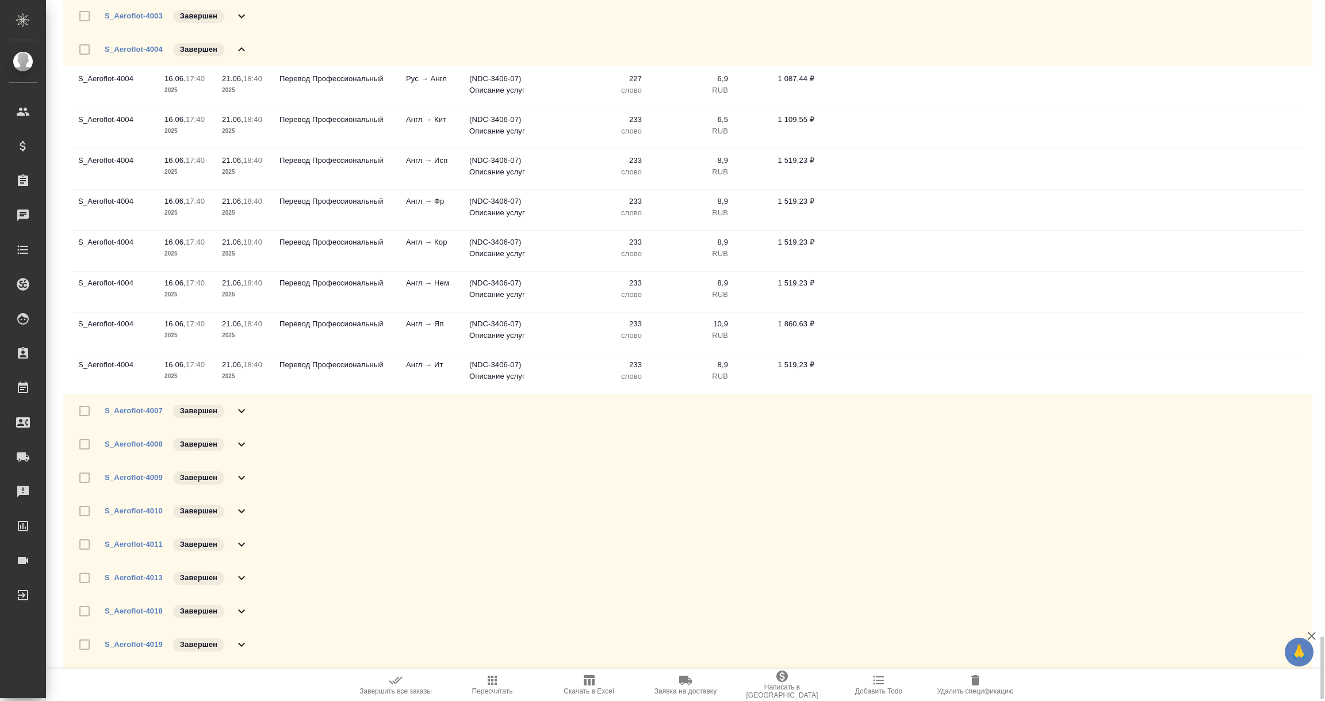
scroll to position [7093, 0]
